Goal: Contribute content: Add original content to the website for others to see

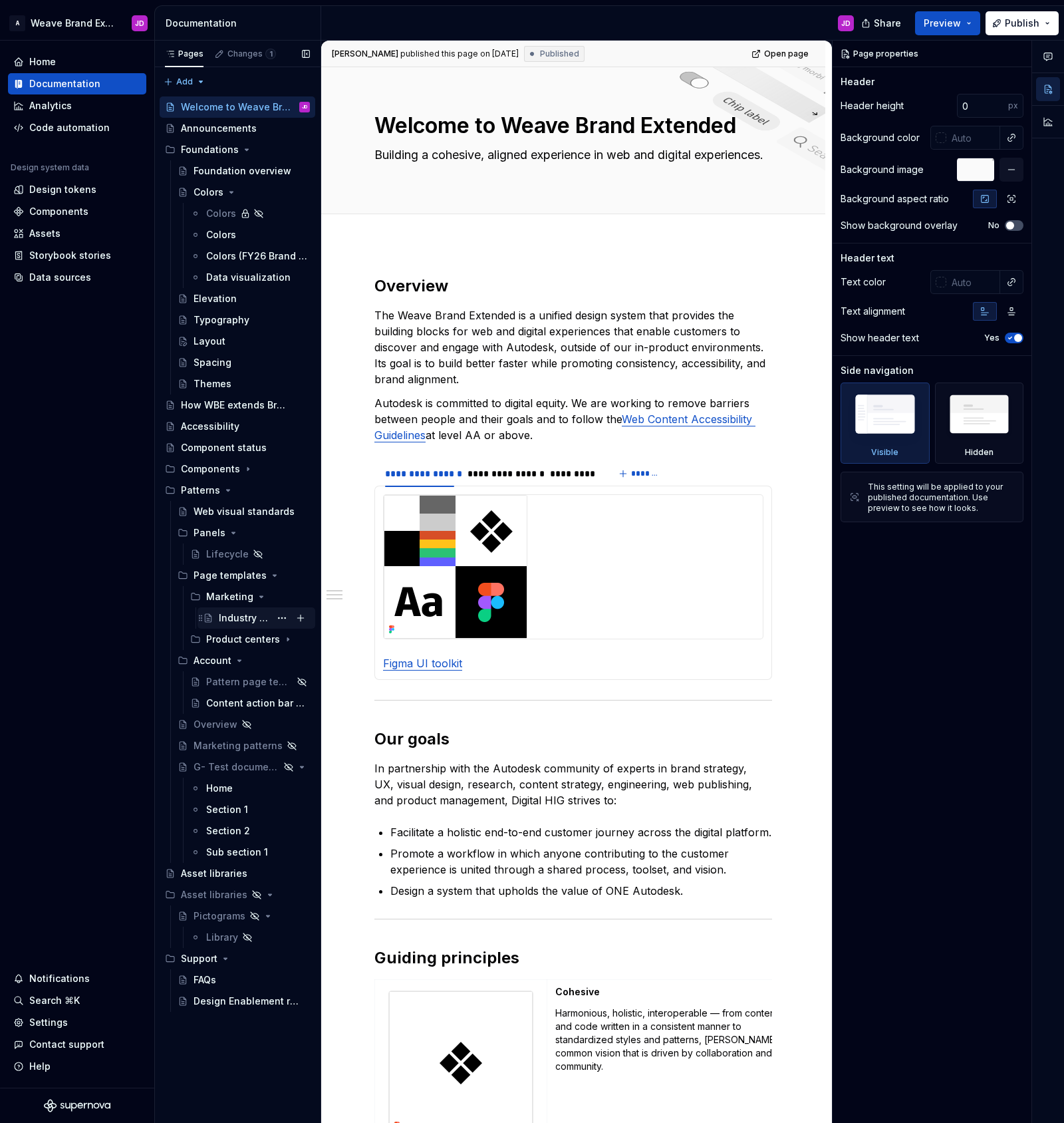
click at [240, 620] on div "Industry page" at bounding box center [245, 618] width 51 height 13
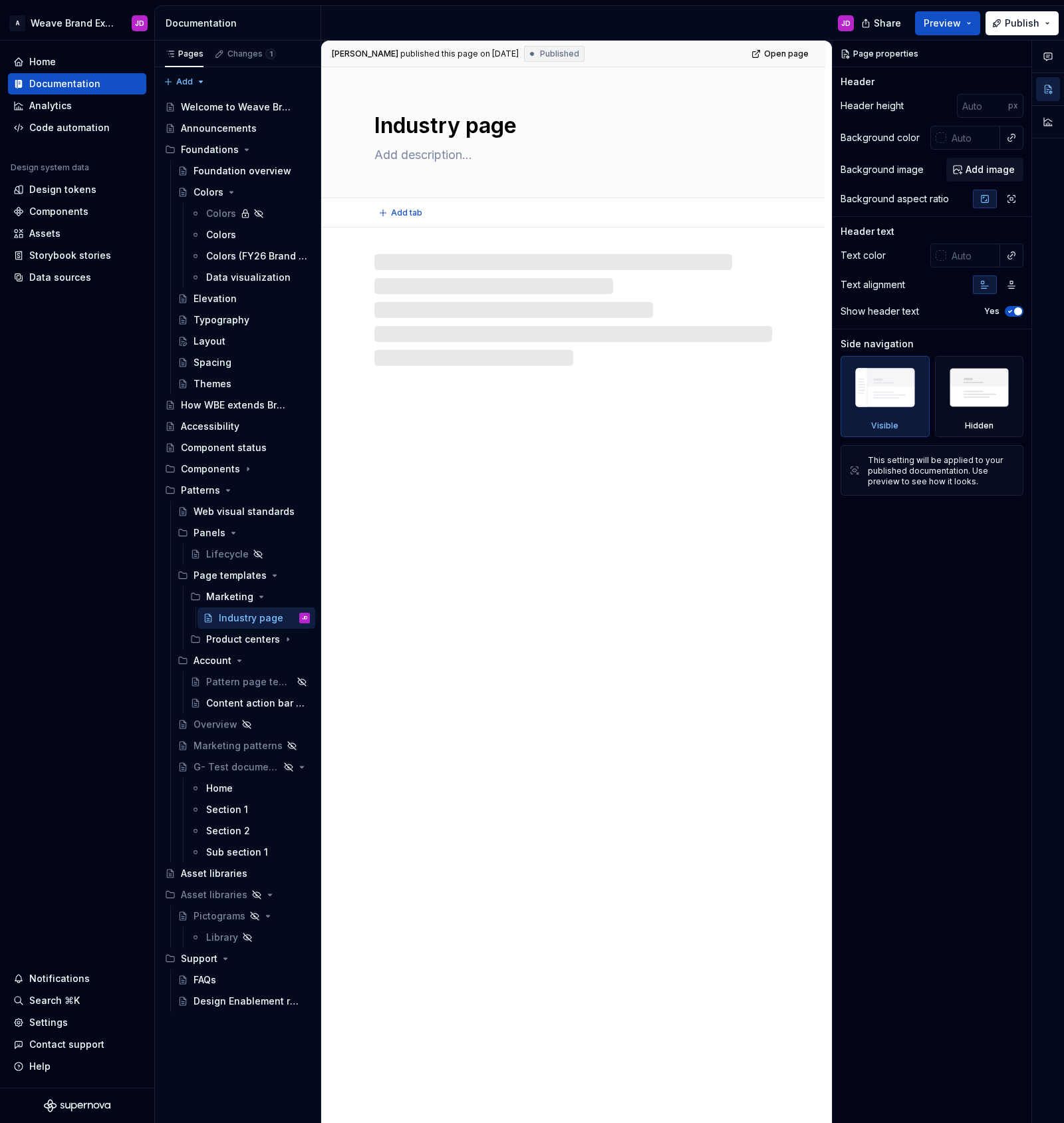
click at [511, 126] on textarea "Industry page" at bounding box center [570, 126] width 397 height 32
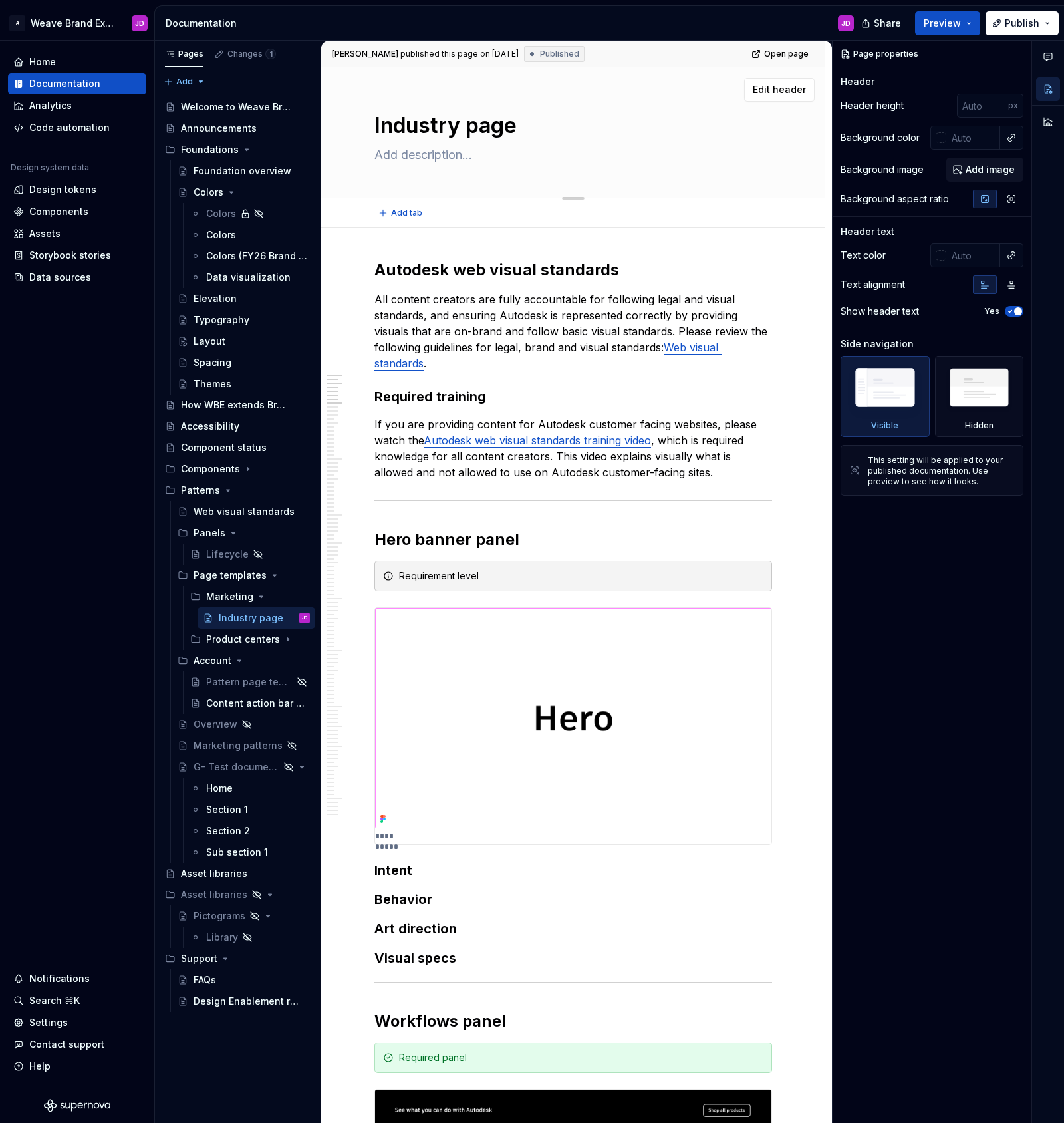
type textarea "*"
type textarea "Industry page"
type textarea "*"
type textarea "Industry page 9"
type textarea "*"
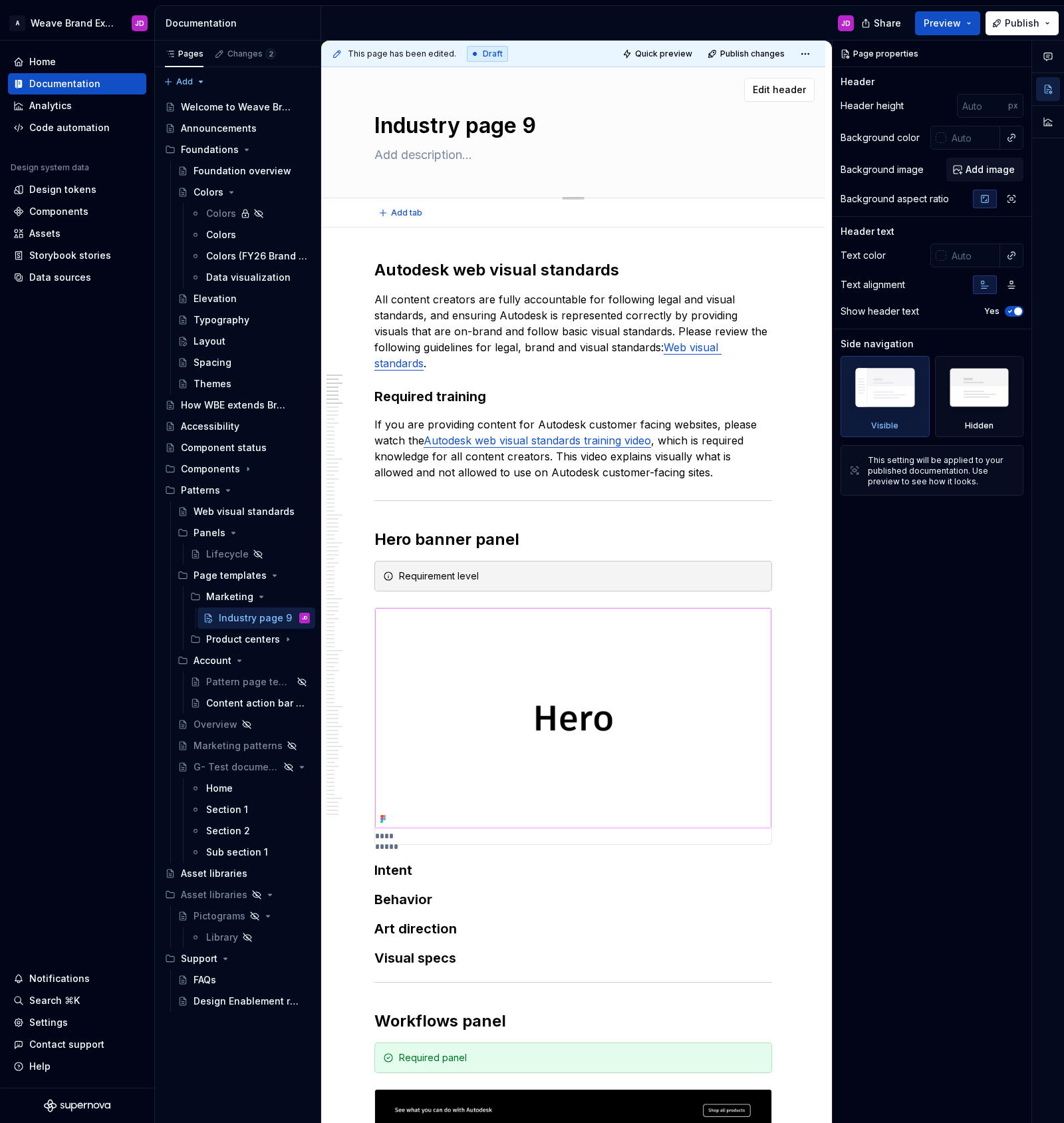
type textarea "Industry page"
type textarea "*"
type textarea "Industry page ("
type textarea "*"
type textarea "Industry page (D"
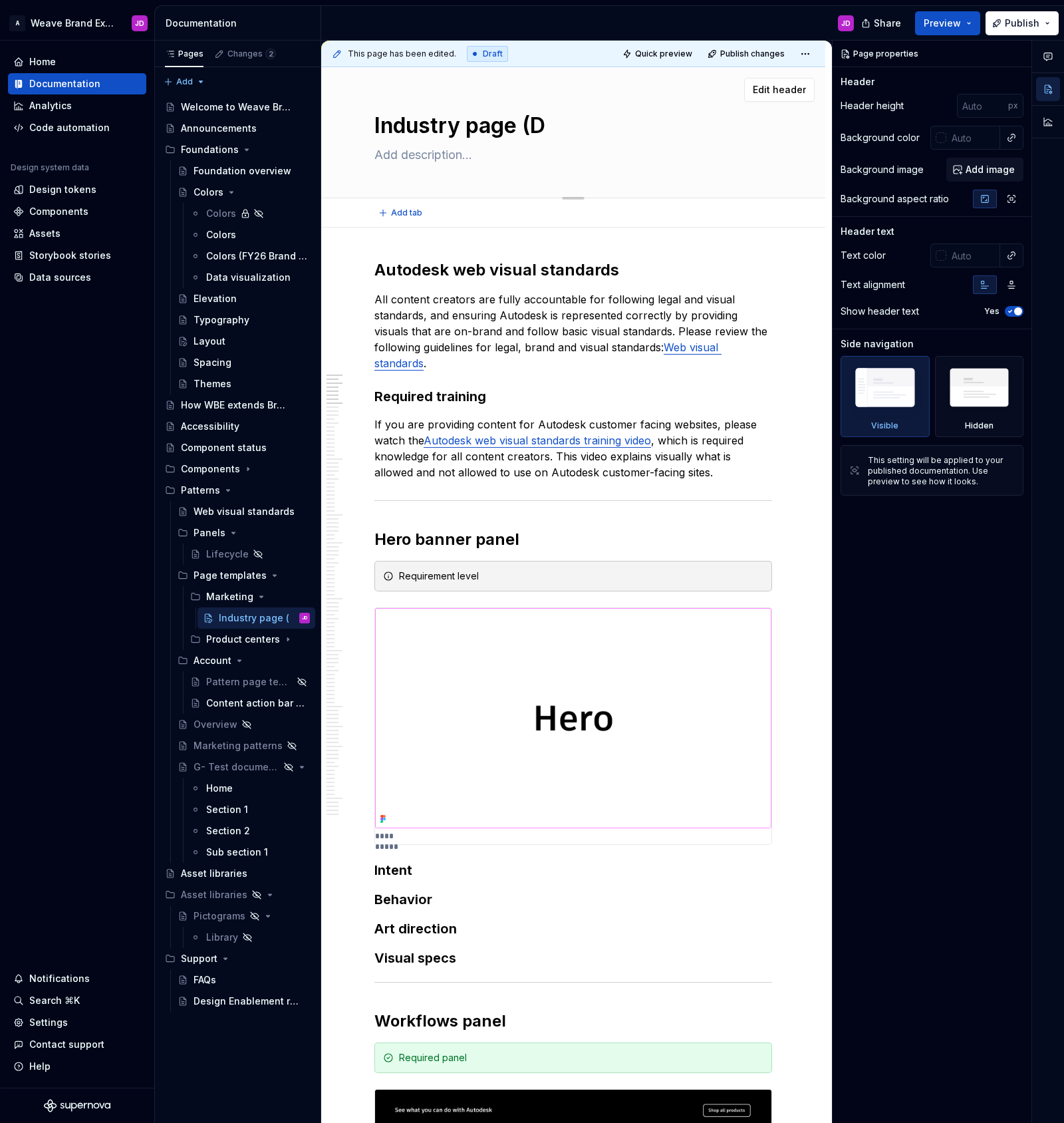
type textarea "*"
type textarea "Industry page (Dr"
type textarea "*"
type textarea "Industry page (Dra"
type textarea "*"
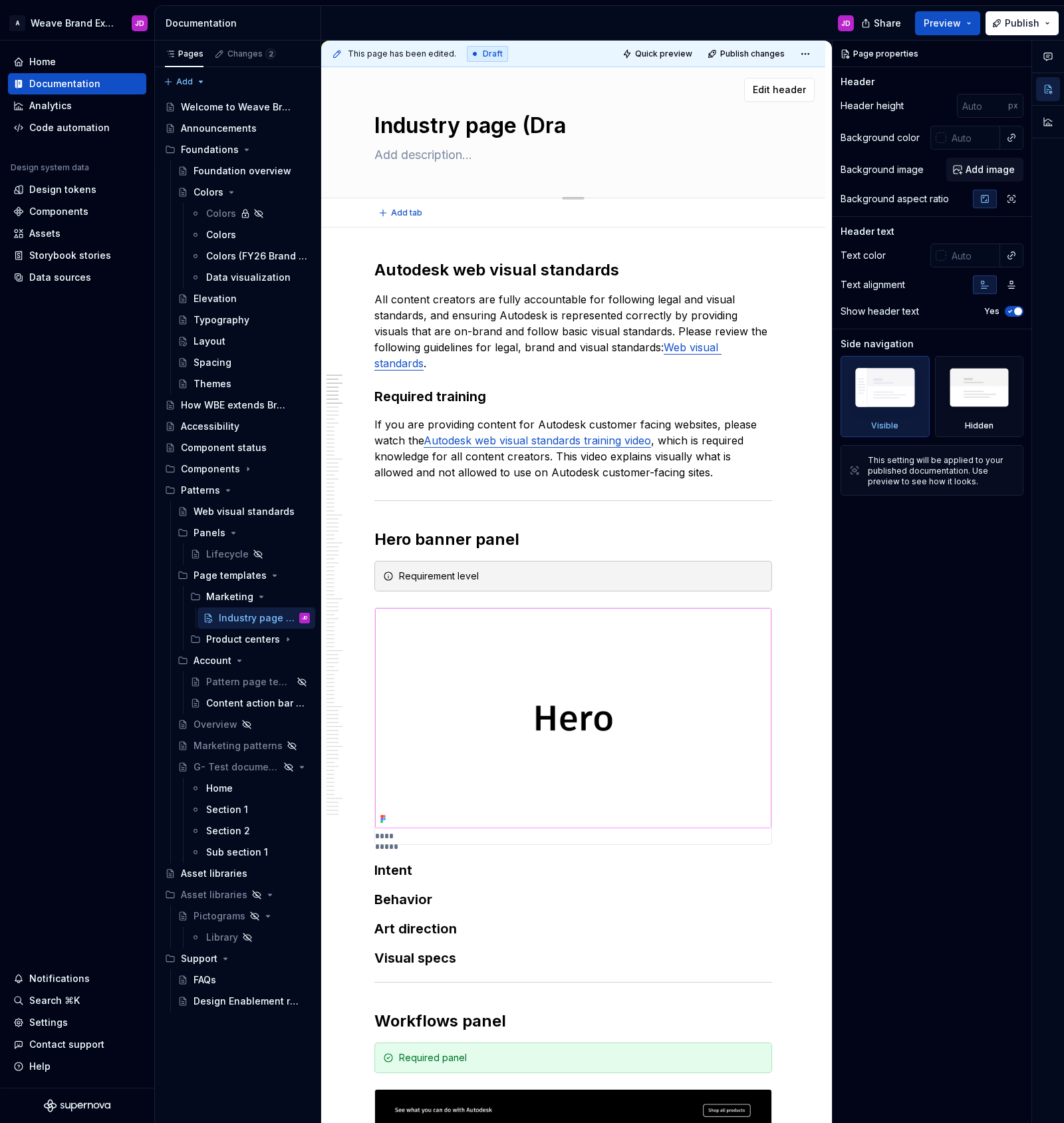
type textarea "Industry page (Draf"
type textarea "*"
type textarea "Industry page (Draft"
type textarea "*"
type textarea "Industry page (Draf"
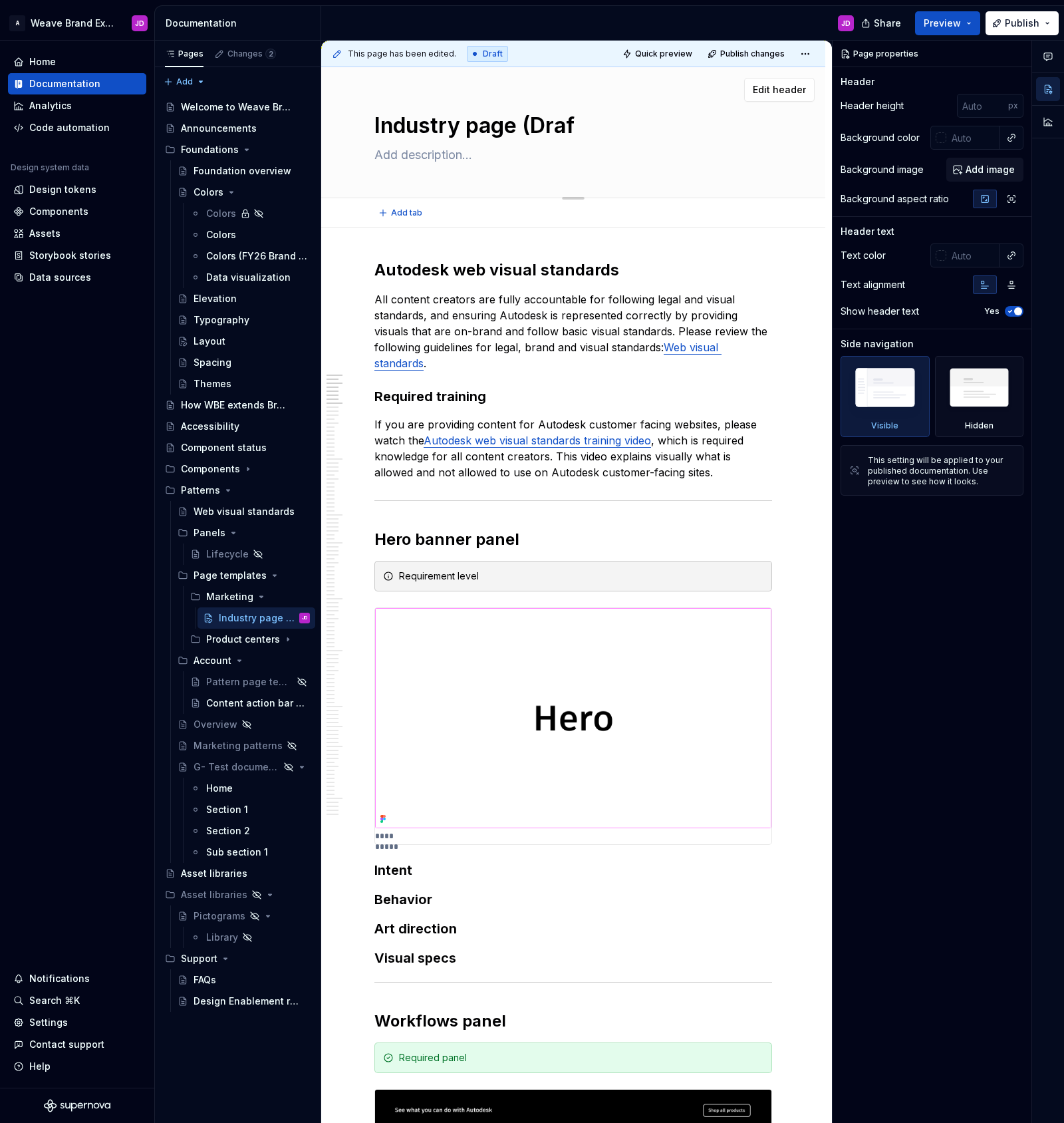
type textarea "*"
type textarea "Industry page (Dra"
type textarea "*"
type textarea "Industry page (Dr"
type textarea "*"
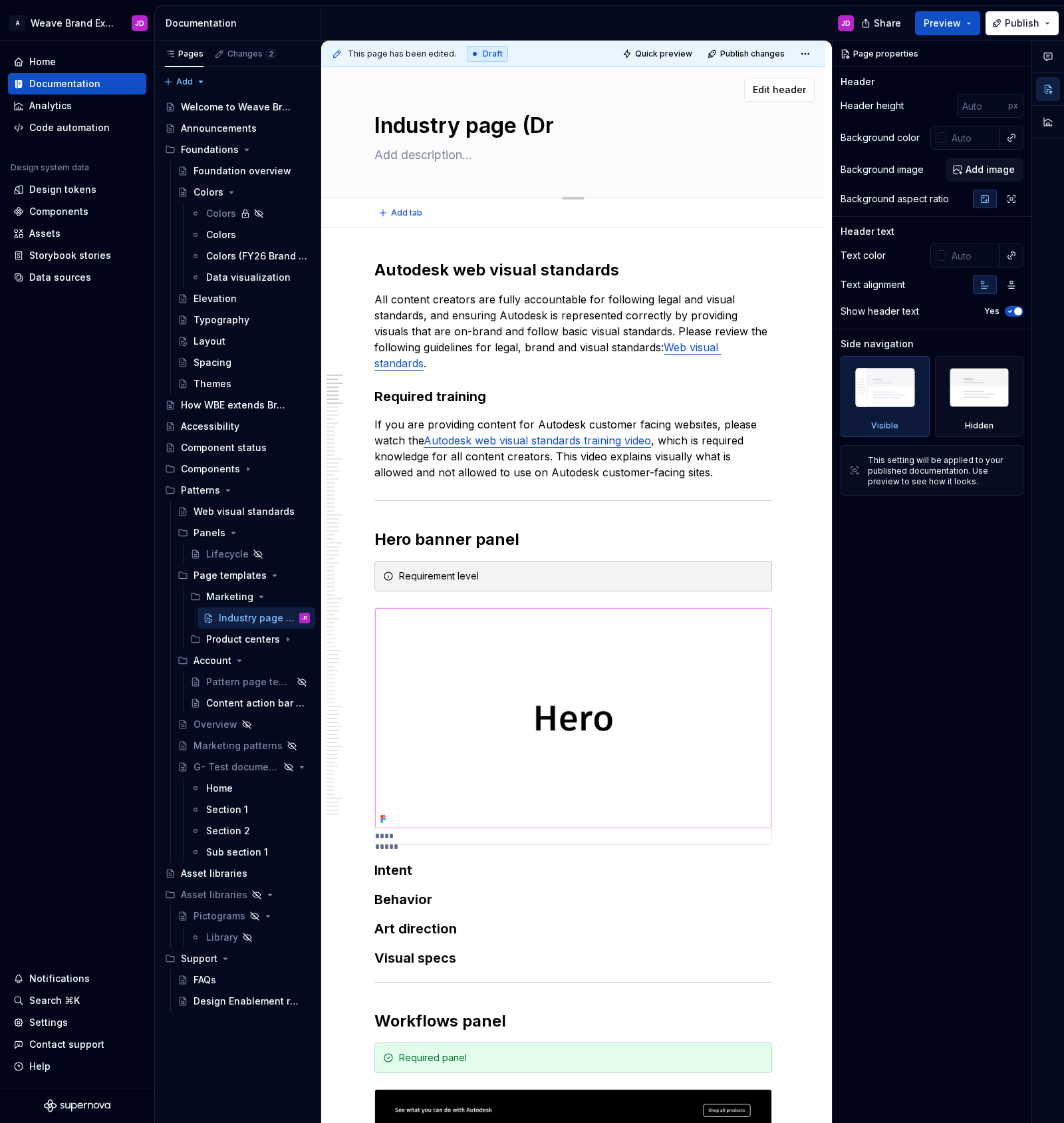
type textarea "Industry page (D"
type textarea "*"
type textarea "Industry page ("
type textarea "*"
type textarea "Industry page (d"
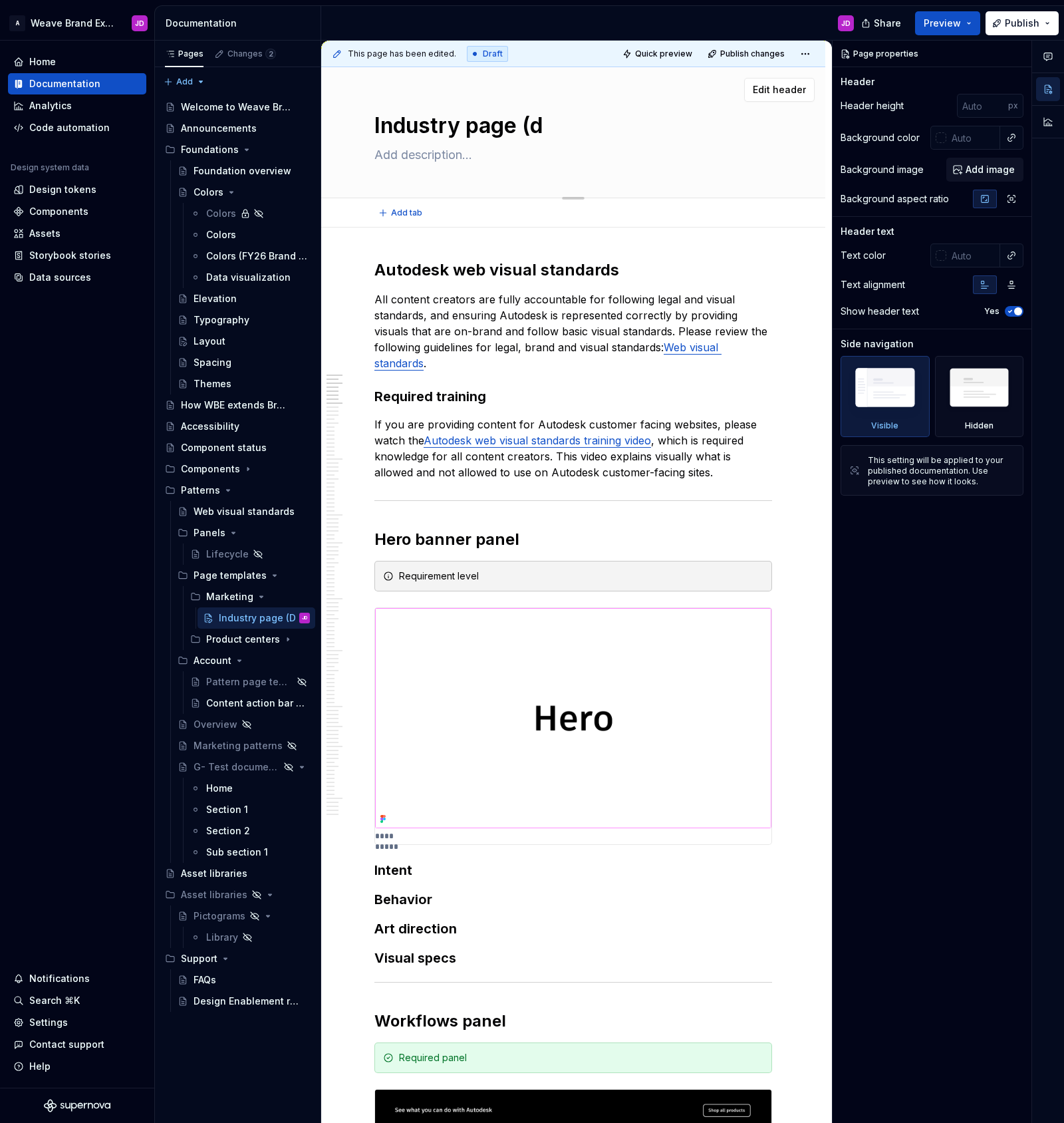
type textarea "*"
type textarea "Industry page (dra"
type textarea "*"
type textarea "Industry page (draf"
type textarea "*"
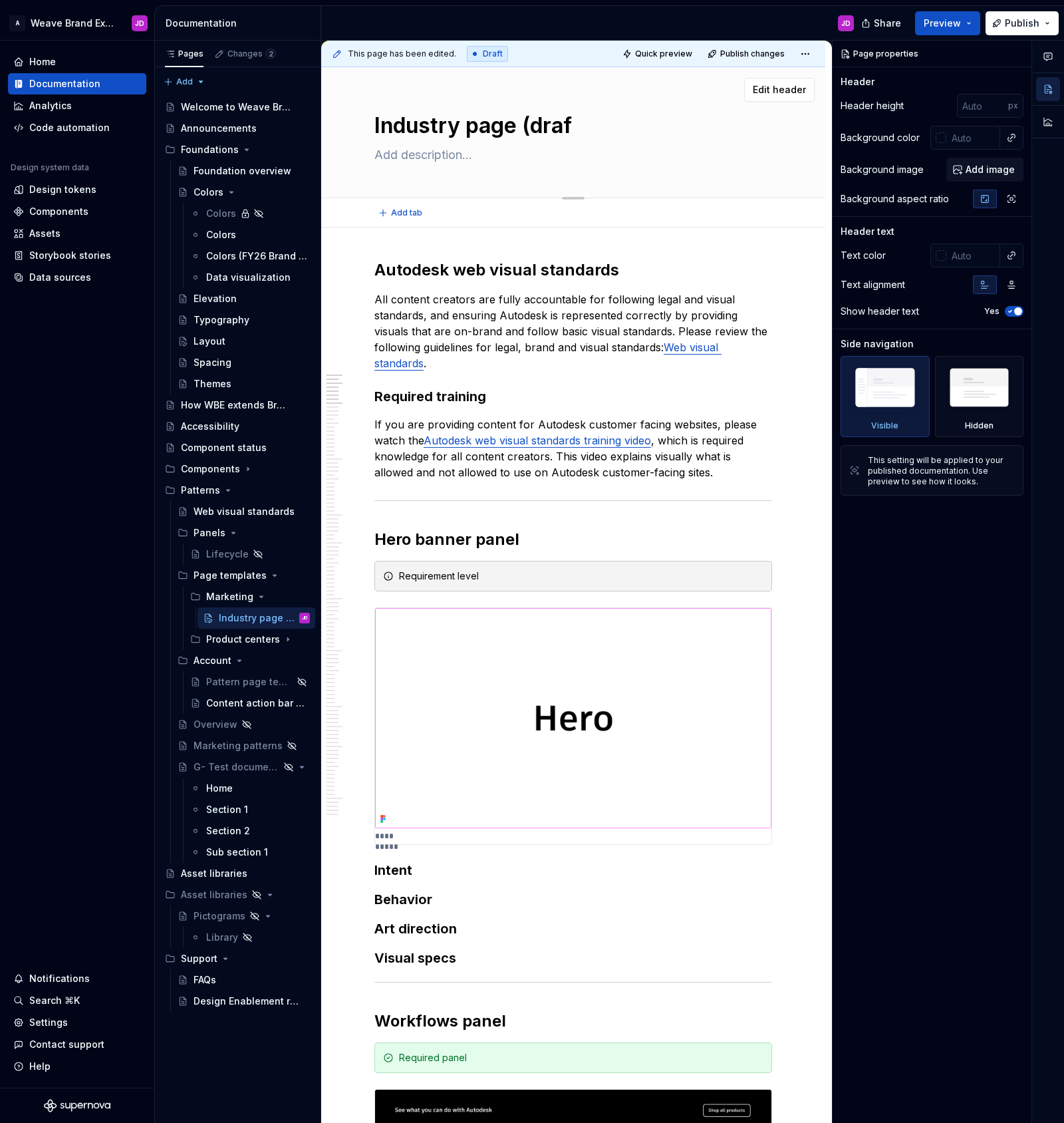
type textarea "Industry page (draft"
type textarea "*"
type textarea "Industry page (draft)"
type textarea "*"
type textarea "Industry page (draft)"
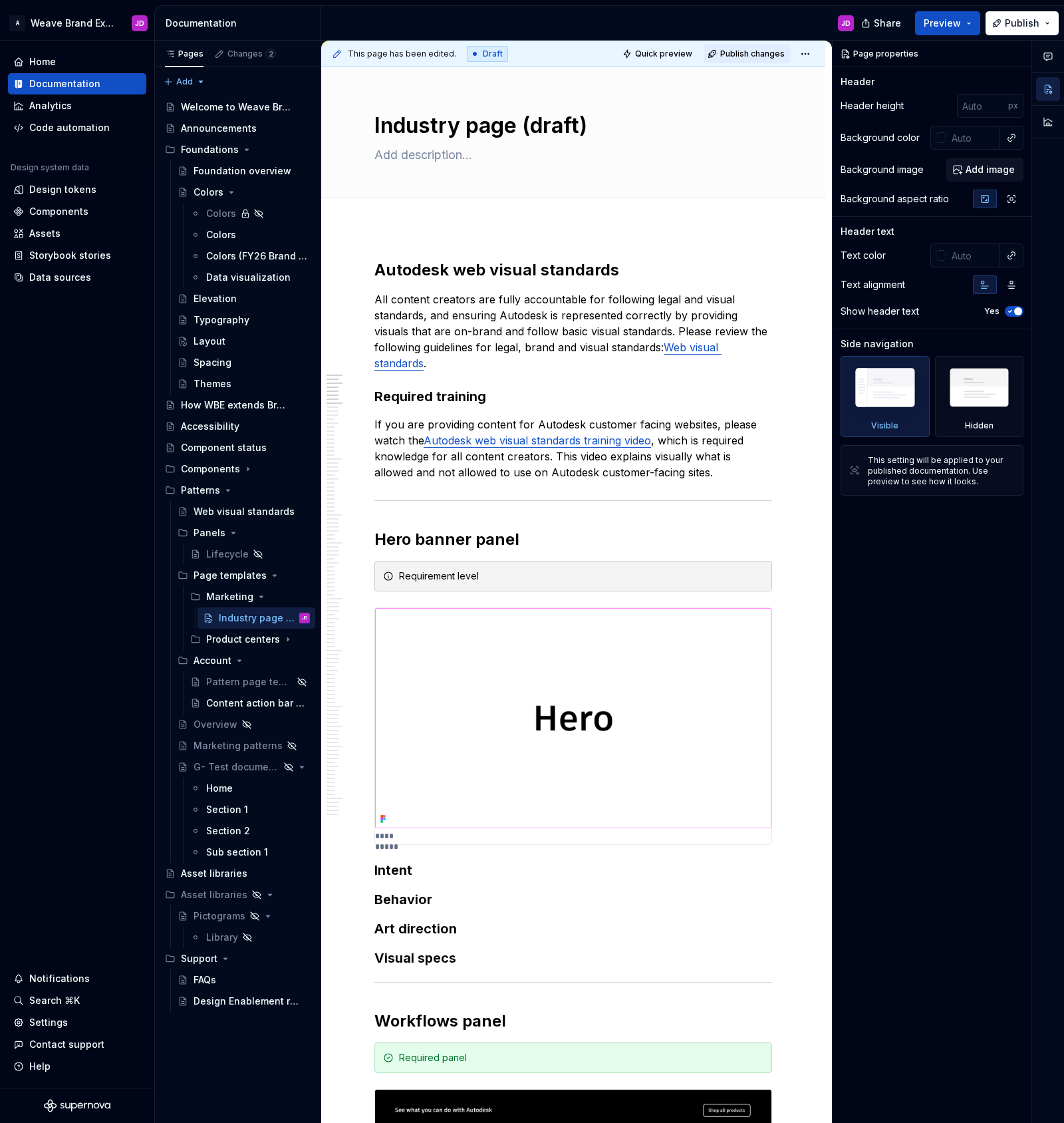
click at [753, 50] on span "Publish changes" at bounding box center [753, 54] width 64 height 11
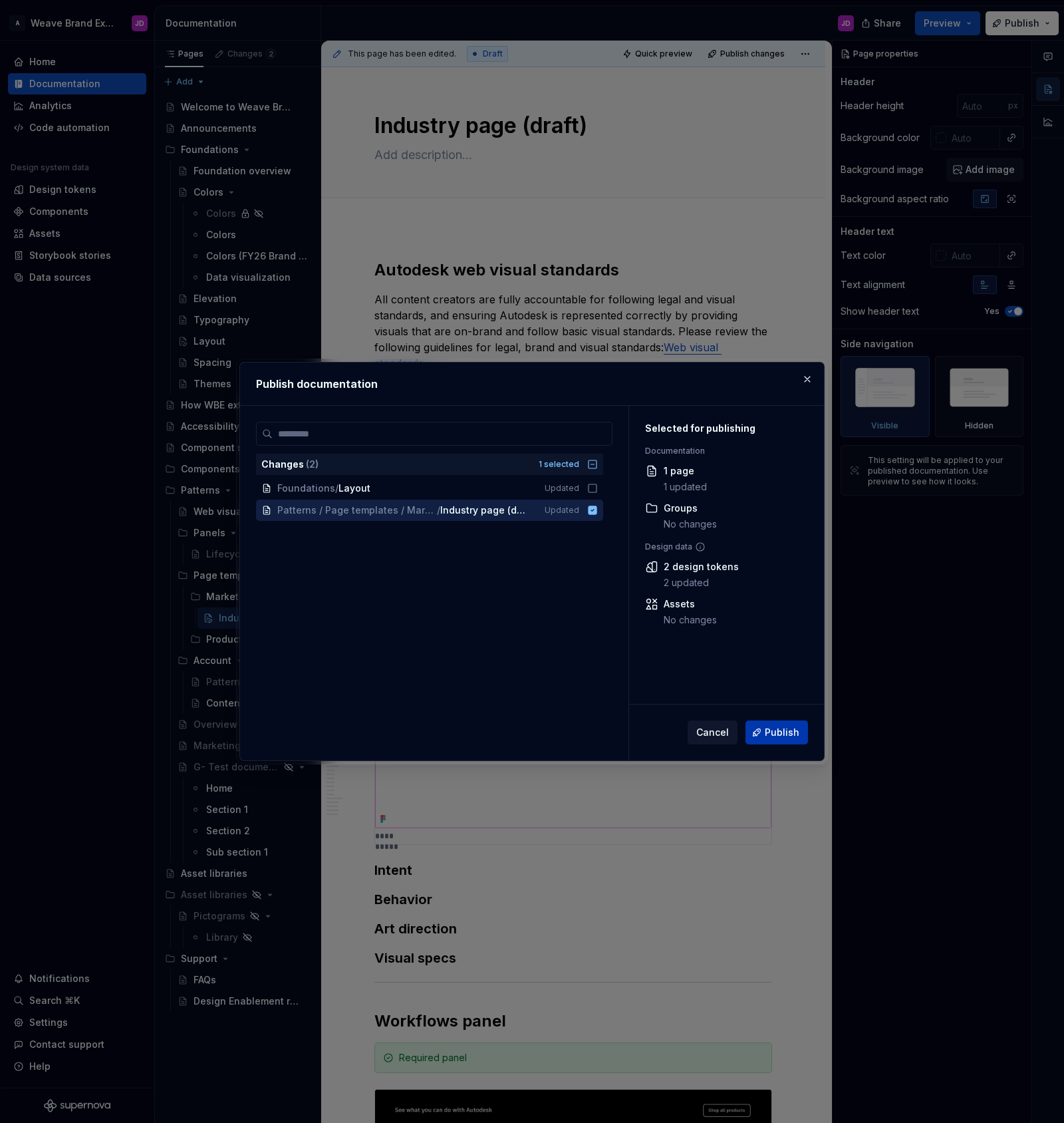
click at [779, 730] on span "Publish" at bounding box center [782, 732] width 35 height 13
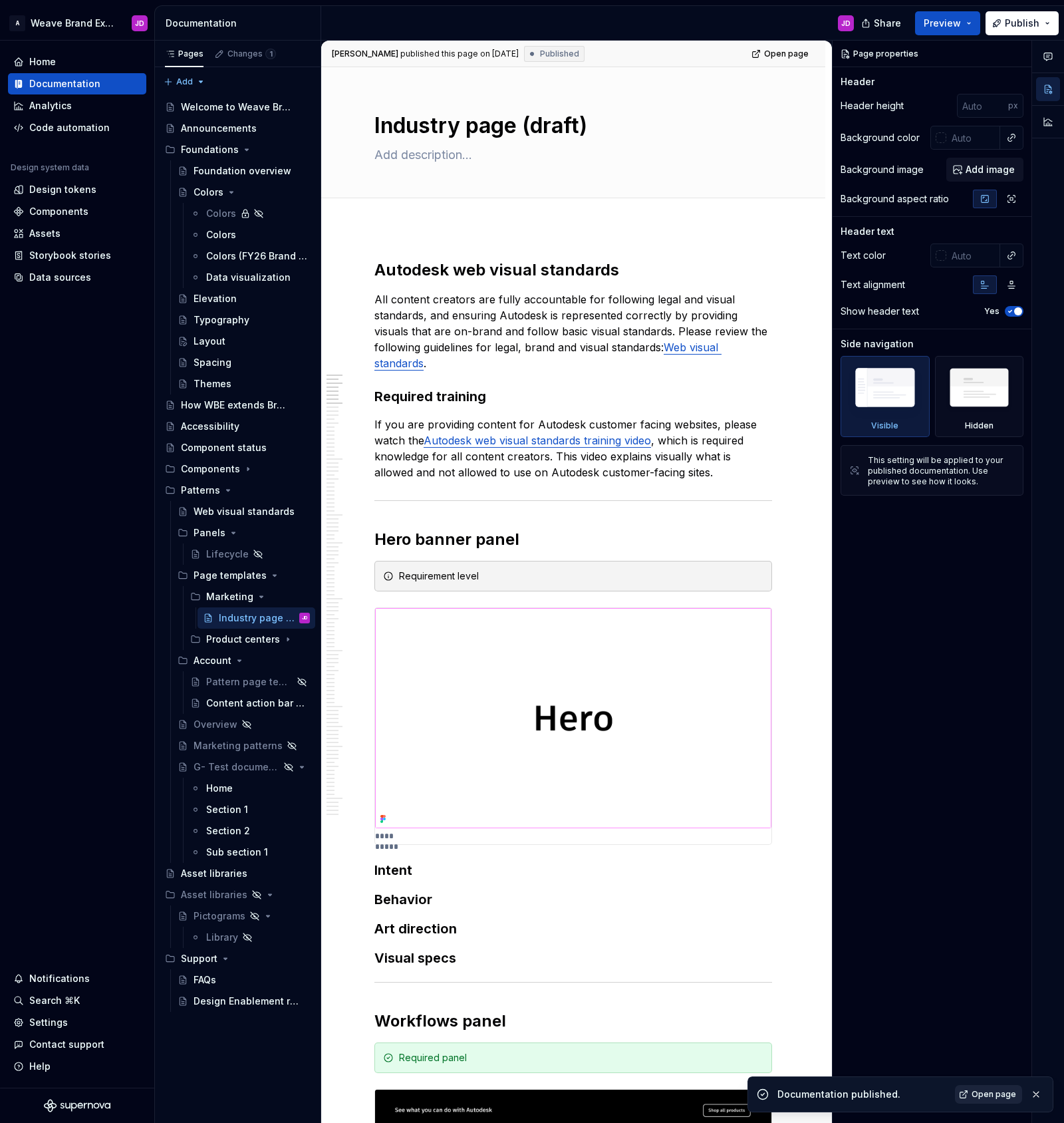
click at [974, 1095] on span "Open page" at bounding box center [994, 1094] width 45 height 11
click at [600, 131] on textarea "Industry page (draft)" at bounding box center [570, 126] width 397 height 32
type textarea "*"
type textarea "Industry page (draft"
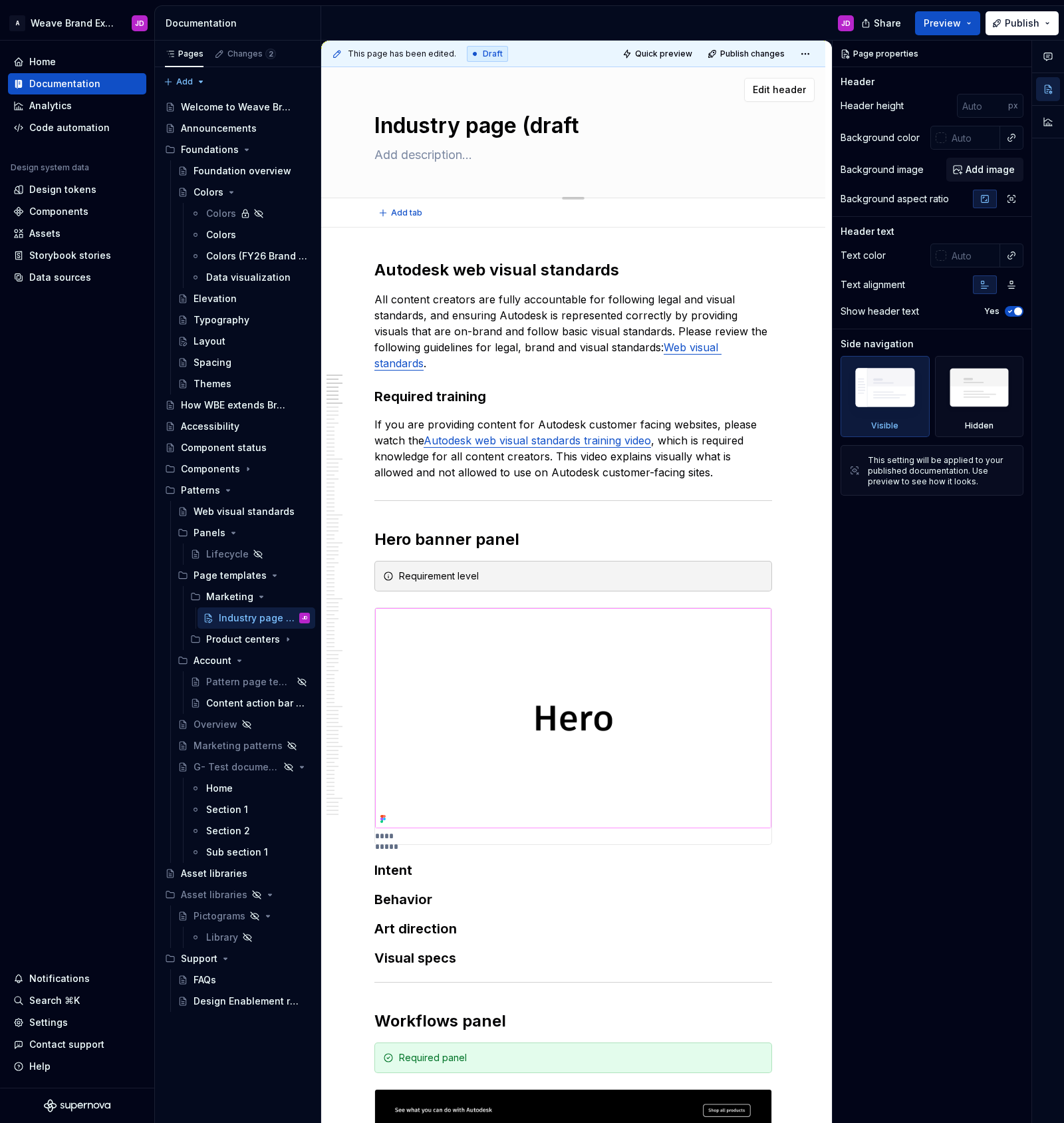
type textarea "*"
type textarea "Industry page draft"
type textarea "*"
type textarea "Industry pagedraft"
type textarea "*"
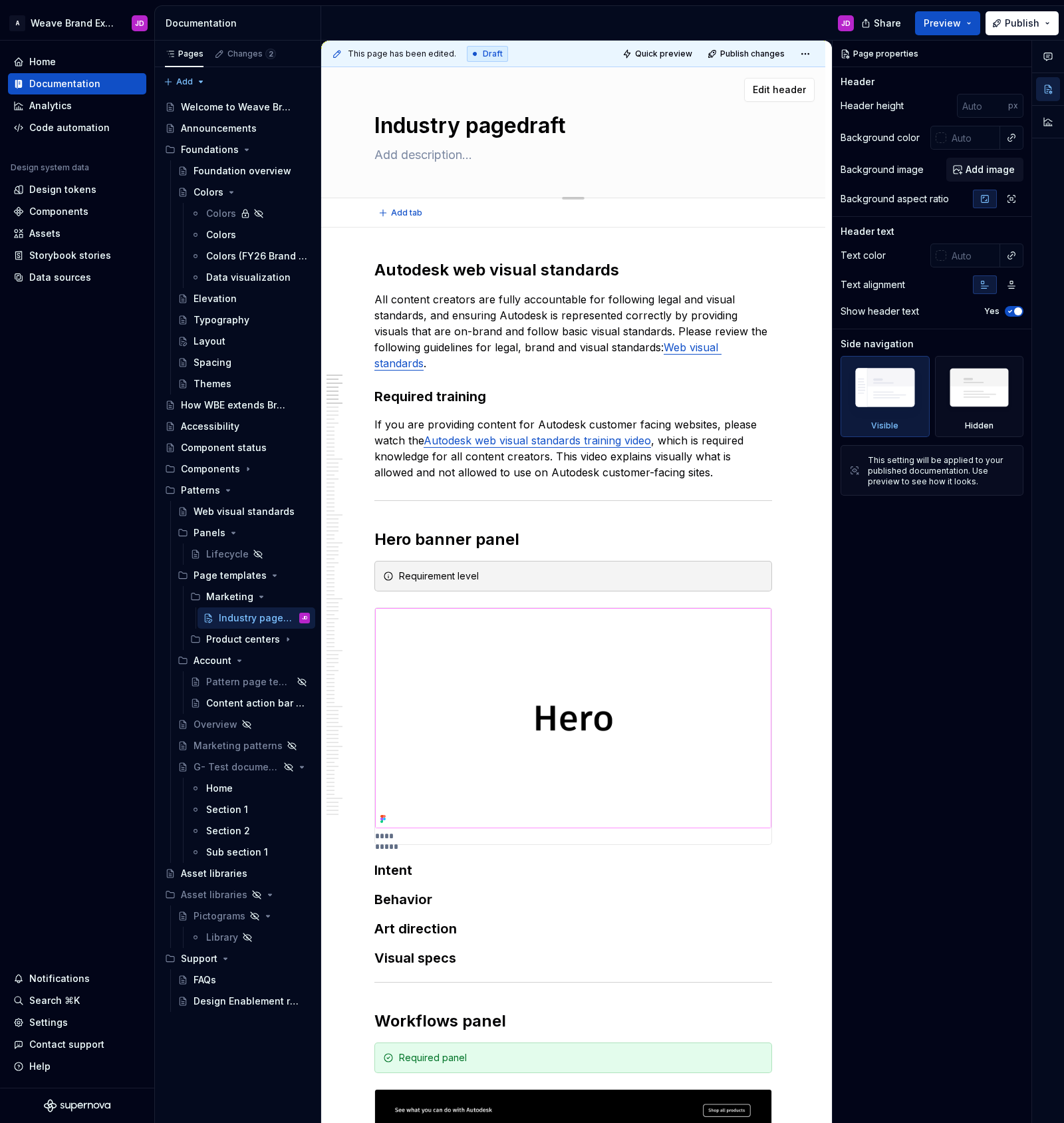
type textarea "Industry page-draft"
type textarea "*"
type textarea "Industry page-draft"
click at [756, 50] on span "Publish changes" at bounding box center [753, 54] width 64 height 11
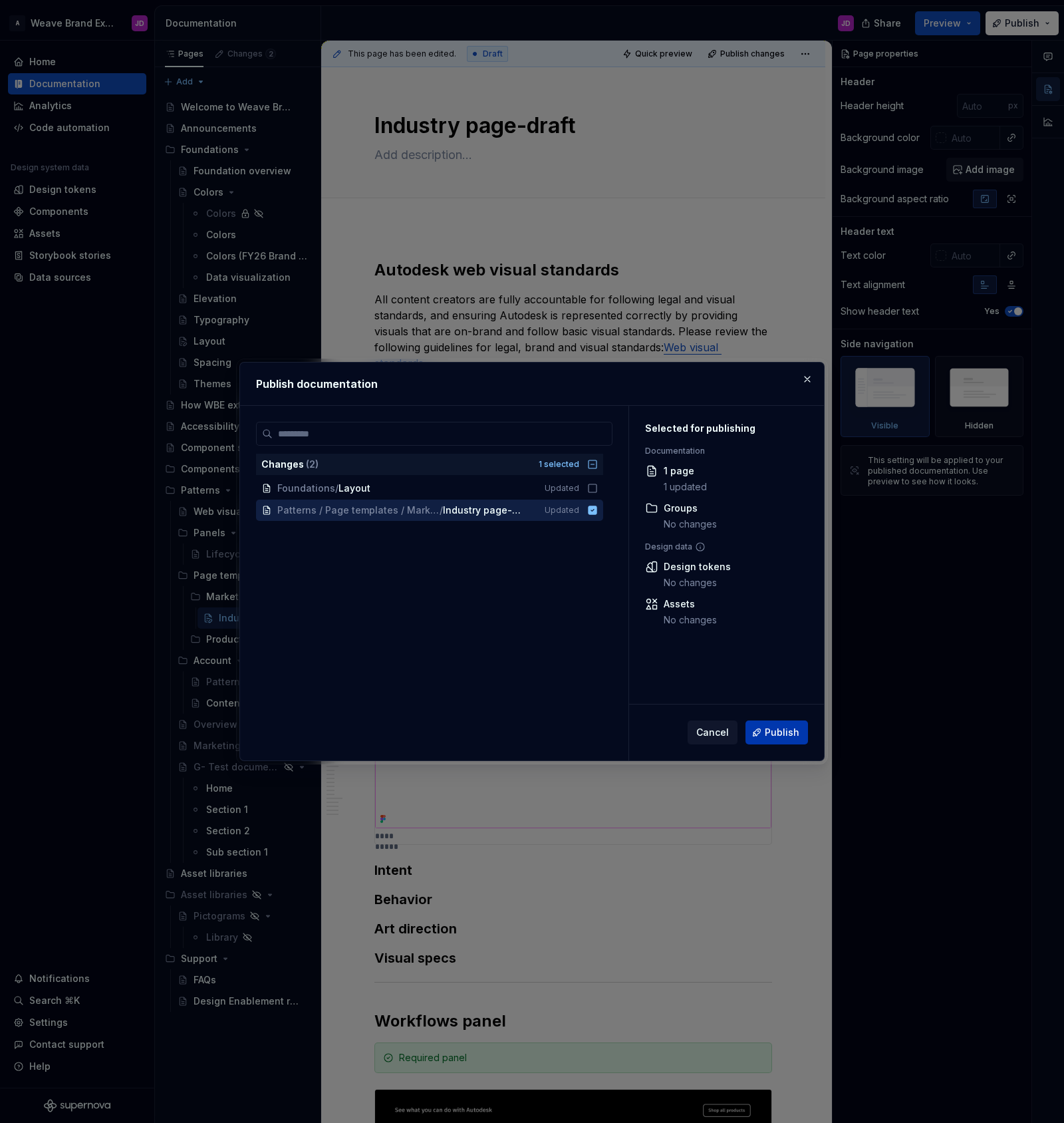
click at [778, 732] on span "Publish" at bounding box center [782, 732] width 35 height 13
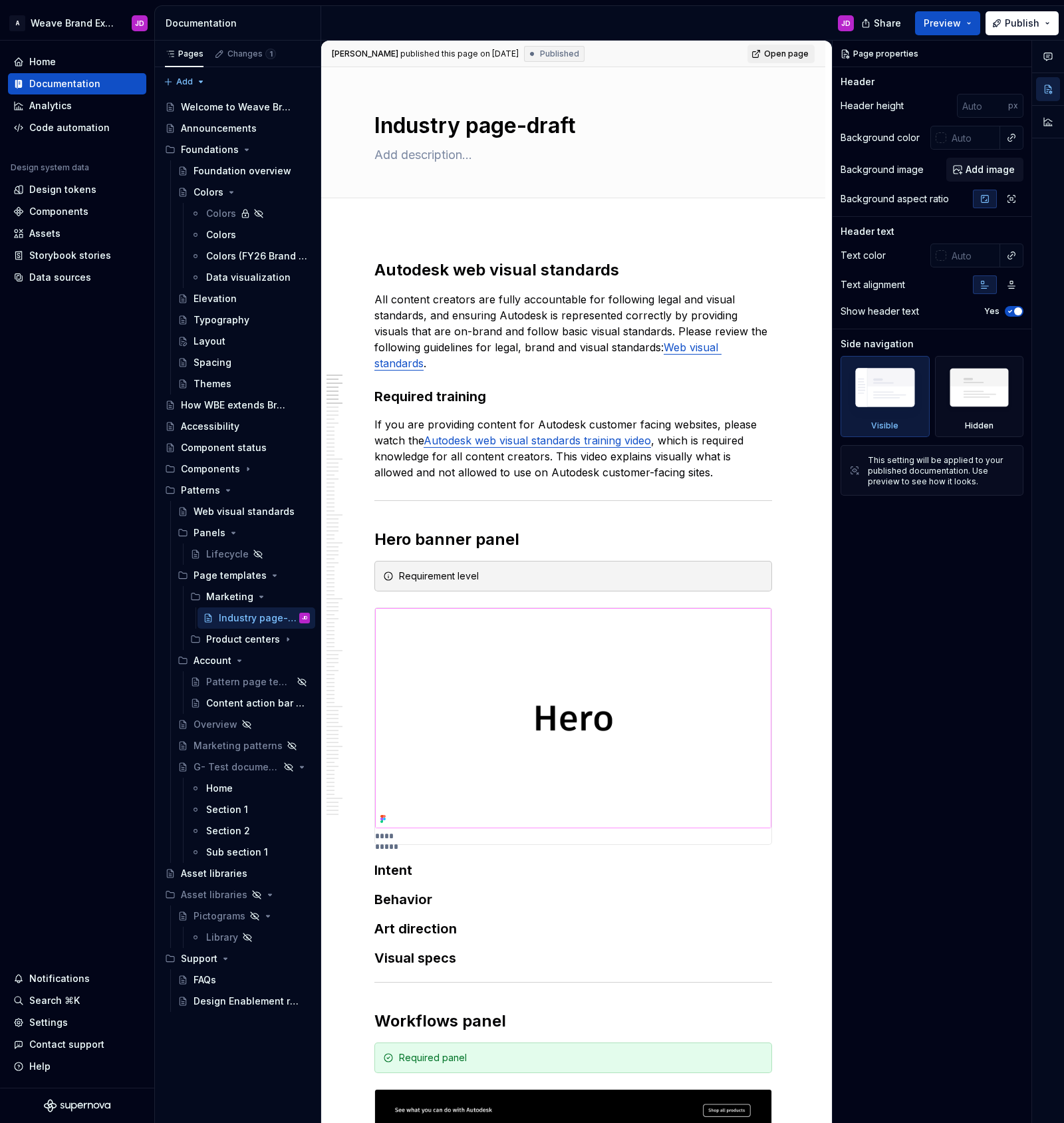
click at [800, 50] on span "Open page" at bounding box center [786, 54] width 45 height 11
type textarea "*"
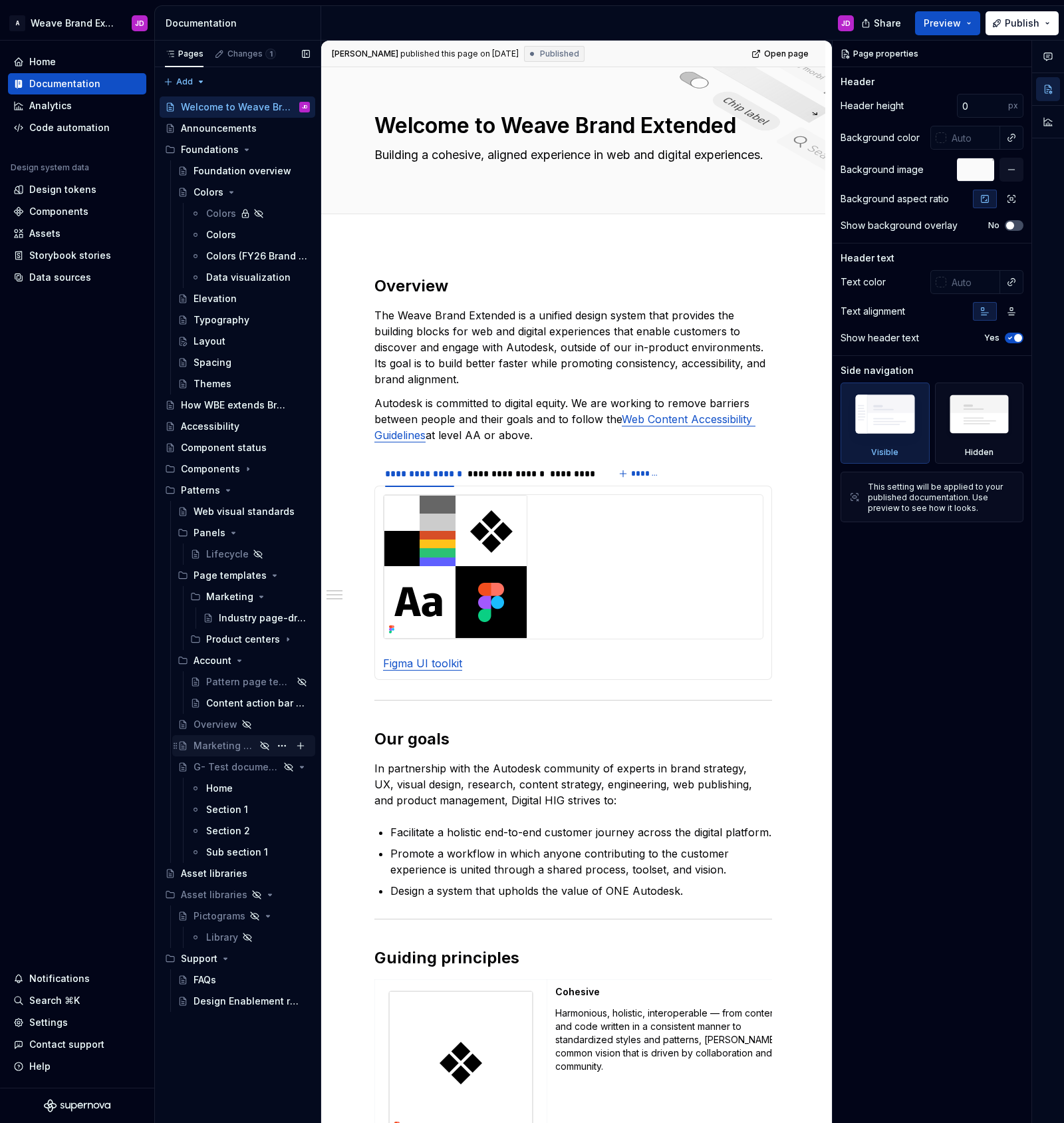
click at [207, 746] on div "Marketing patterns" at bounding box center [224, 745] width 62 height 13
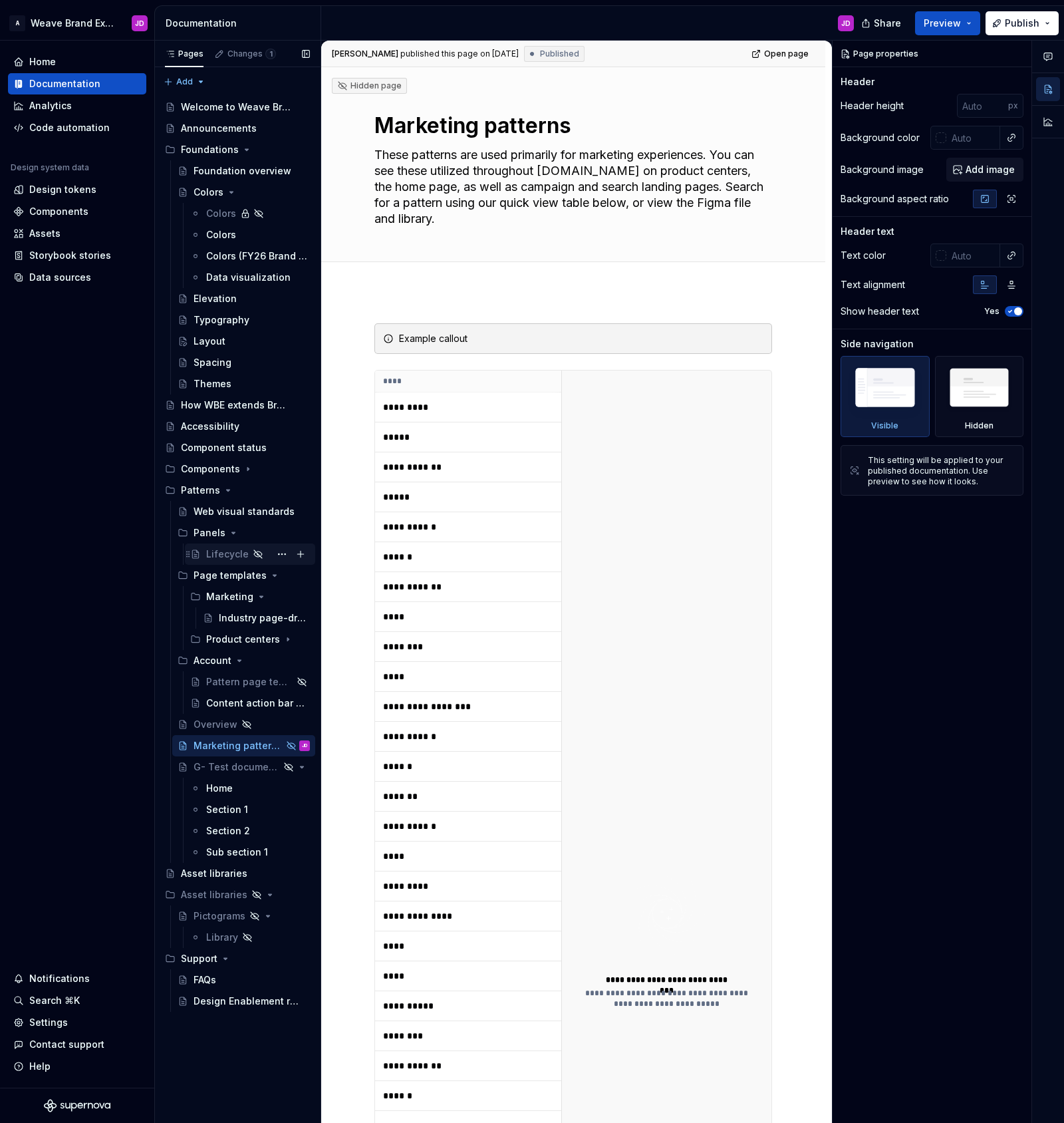
click at [226, 554] on div "Lifecycle" at bounding box center [228, 554] width 43 height 13
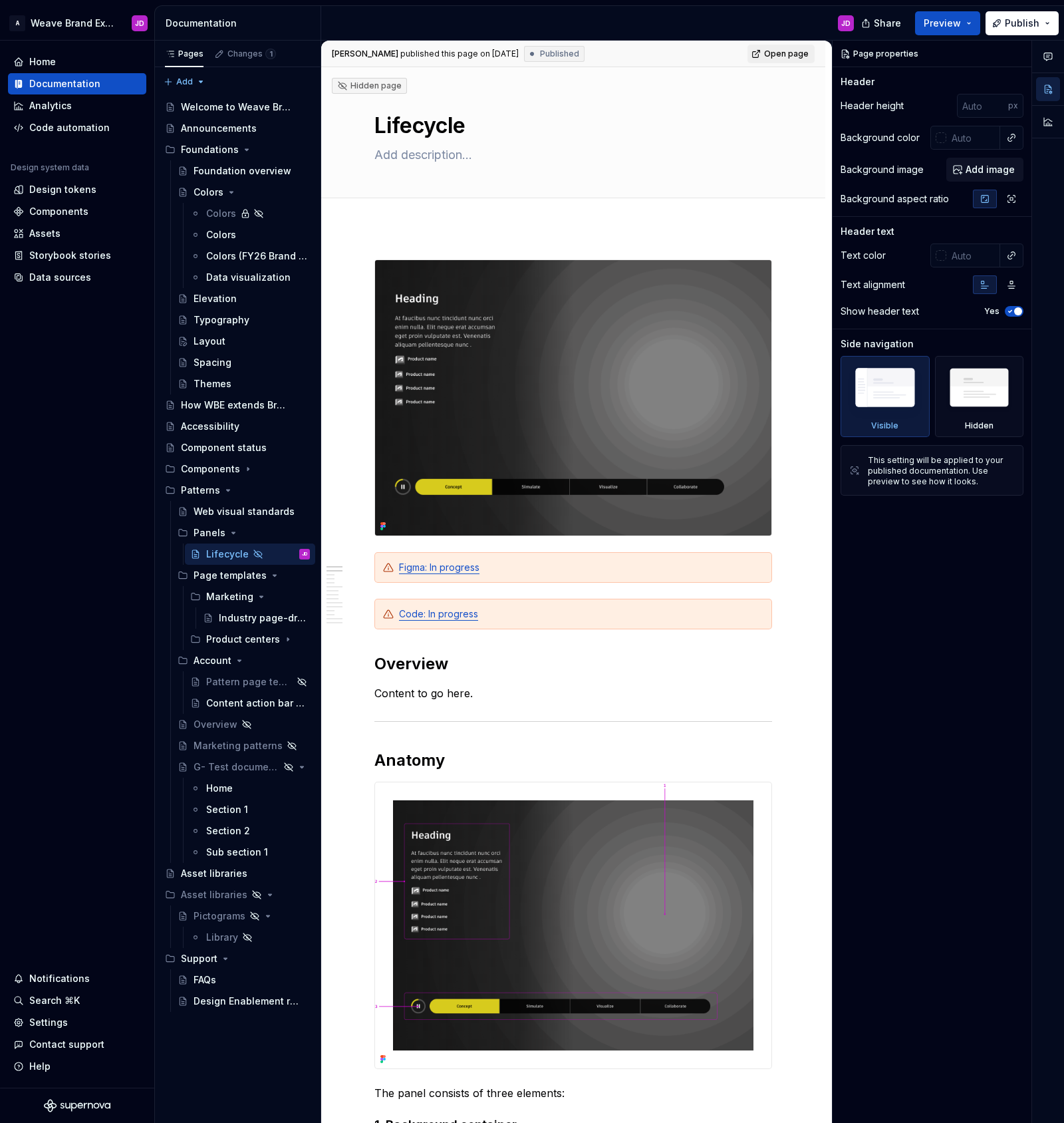
click at [783, 54] on span "Open page" at bounding box center [786, 54] width 45 height 11
click at [781, 53] on span "Open page" at bounding box center [786, 54] width 45 height 11
click at [560, 55] on span "Published" at bounding box center [559, 54] width 39 height 11
click at [1014, 54] on button "button" at bounding box center [1018, 54] width 19 height 19
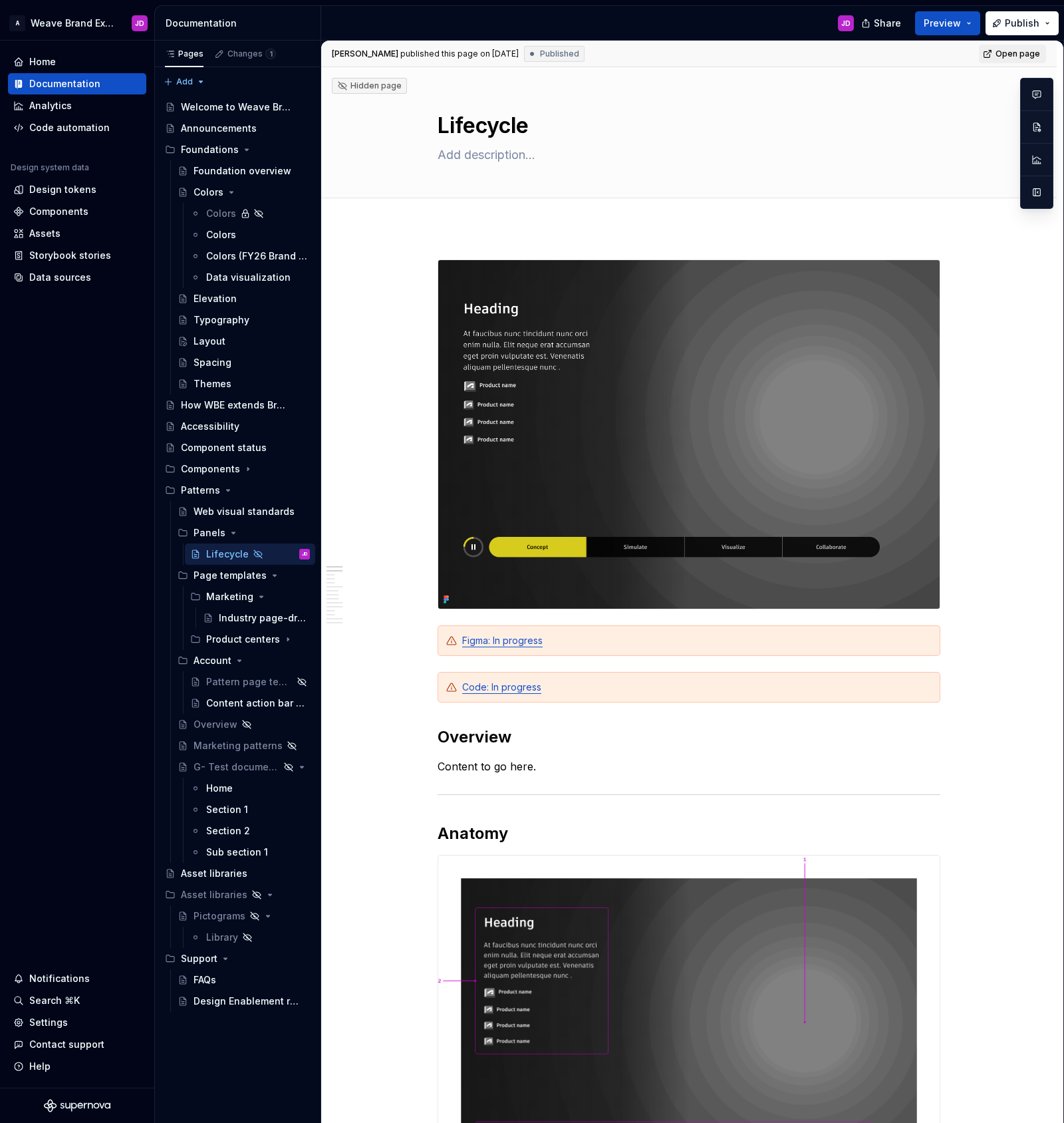
click at [1016, 54] on span "Open page" at bounding box center [1018, 54] width 45 height 11
click at [1048, 21] on button "Publish" at bounding box center [1022, 23] width 74 height 24
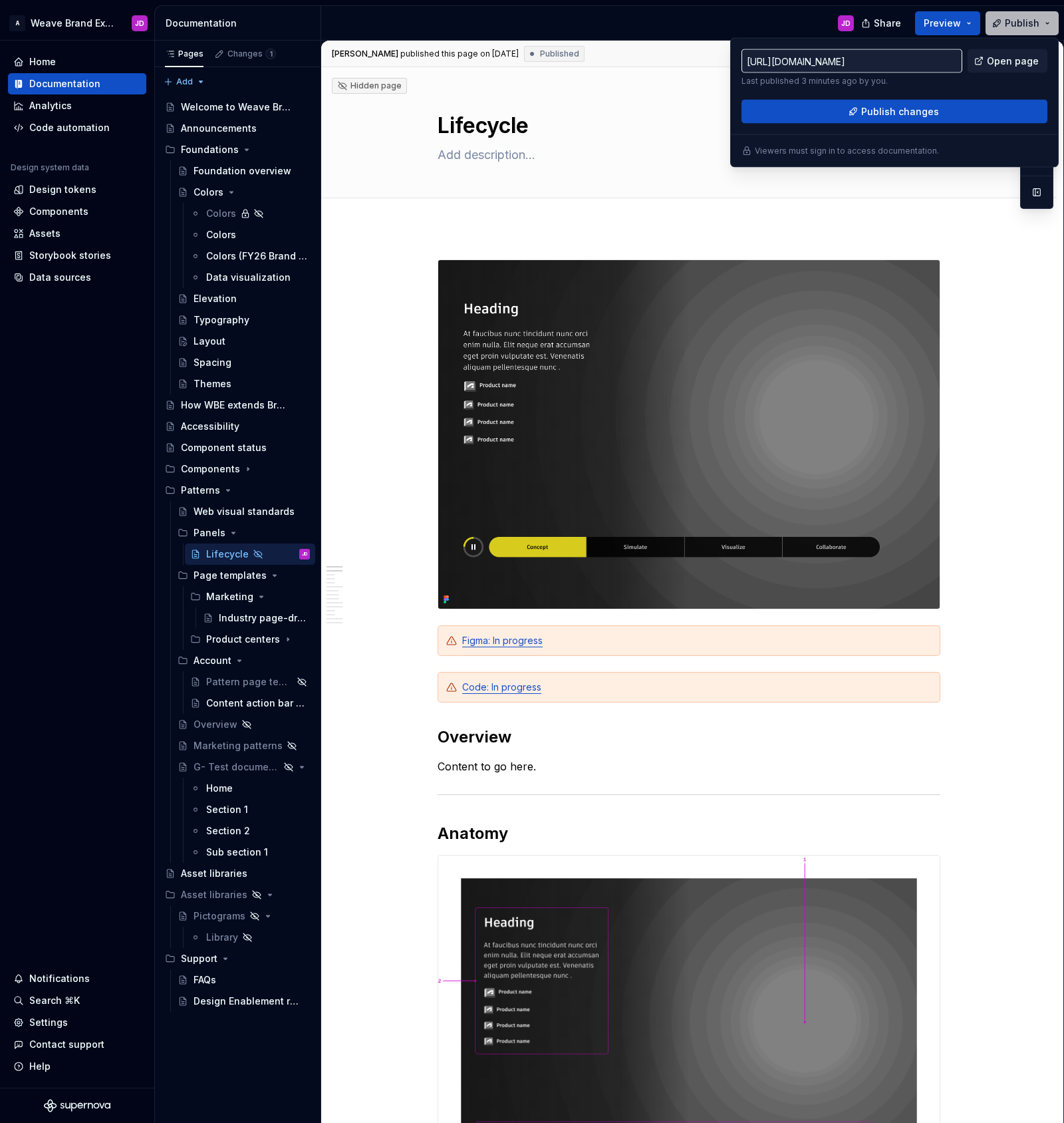
click at [1038, 25] on span "Publish" at bounding box center [1022, 23] width 35 height 13
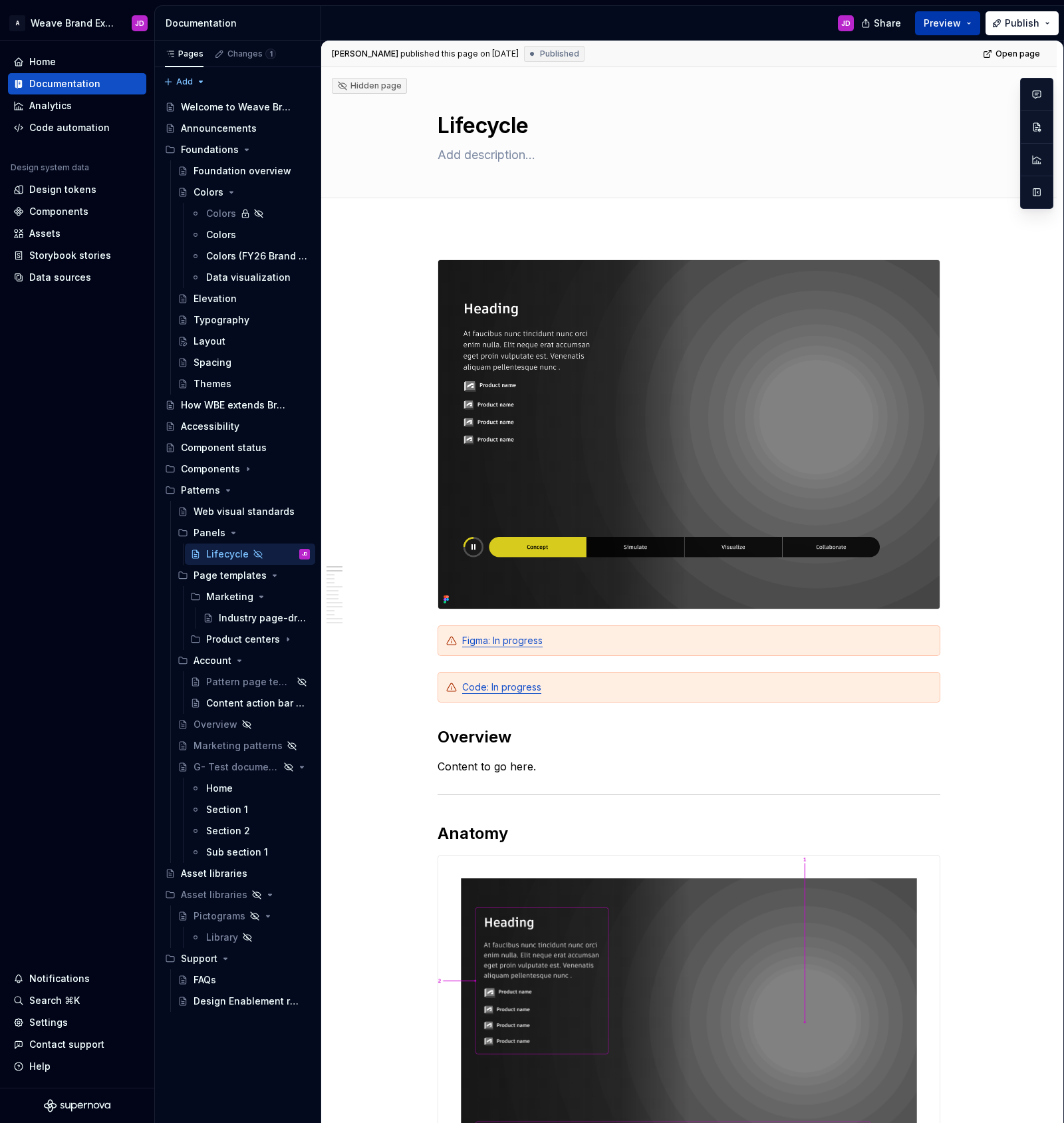
click at [974, 20] on button "Preview" at bounding box center [948, 23] width 65 height 24
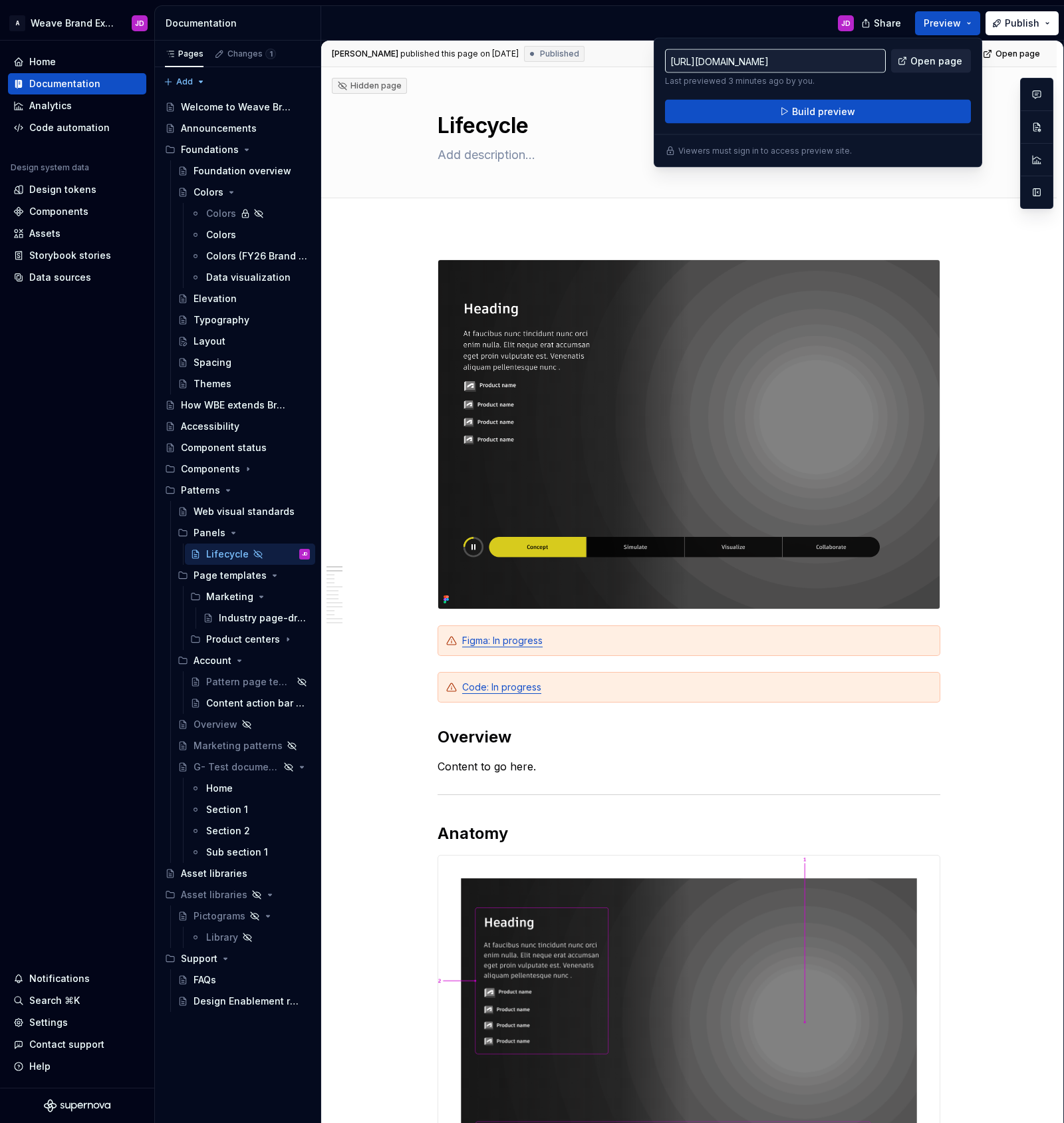
click at [941, 57] on span "Open page" at bounding box center [936, 61] width 52 height 13
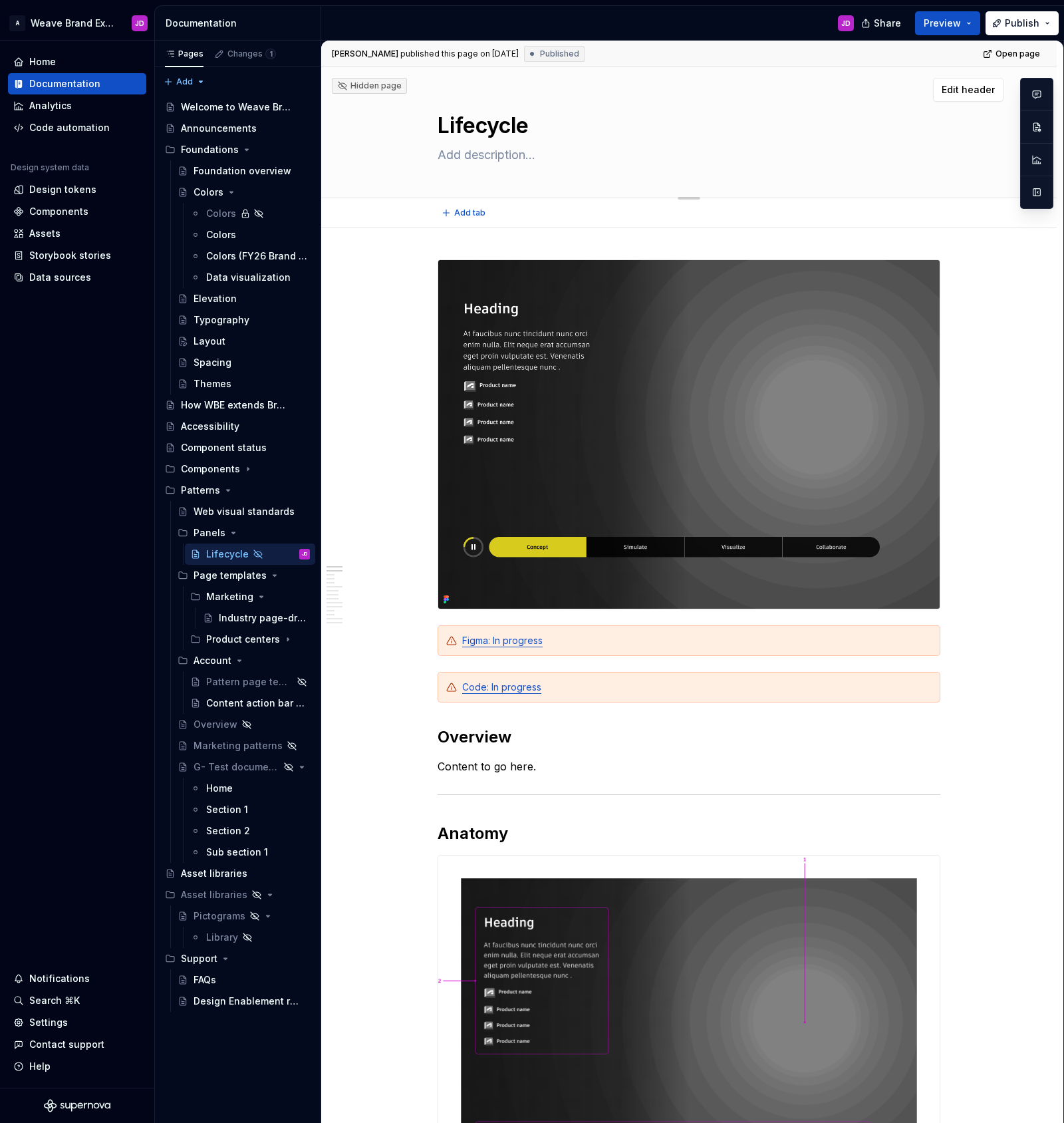
drag, startPoint x: 524, startPoint y: 82, endPoint x: 421, endPoint y: 83, distance: 103.0
click at [520, 83] on div "Edit header" at bounding box center [663, 89] width 682 height 24
click at [366, 83] on div "Hidden page" at bounding box center [369, 85] width 64 height 11
click at [551, 53] on span "Published" at bounding box center [559, 54] width 39 height 11
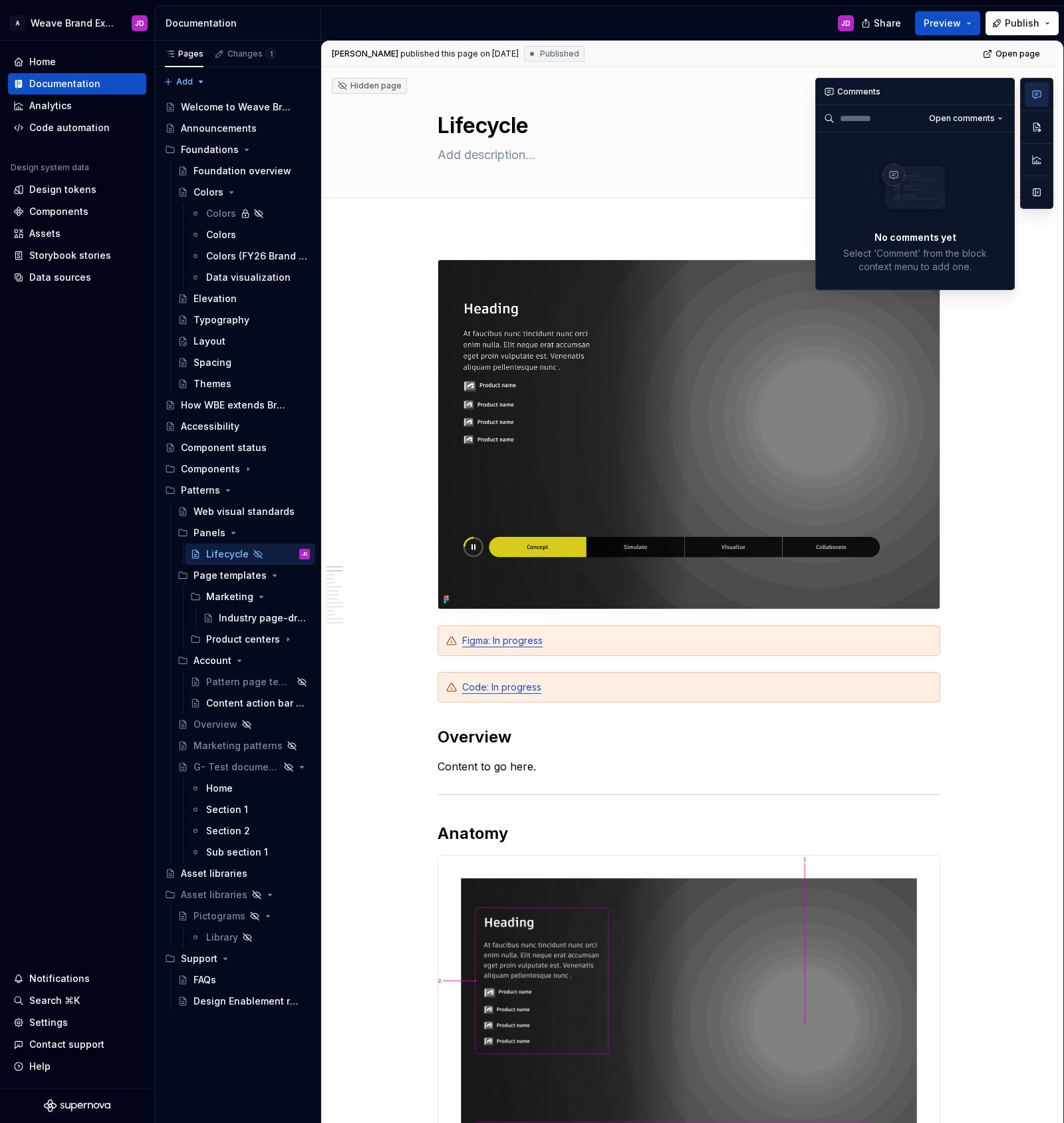
click at [1039, 90] on icon "button" at bounding box center [1037, 94] width 11 height 11
click at [1005, 91] on button "button" at bounding box center [1000, 92] width 19 height 19
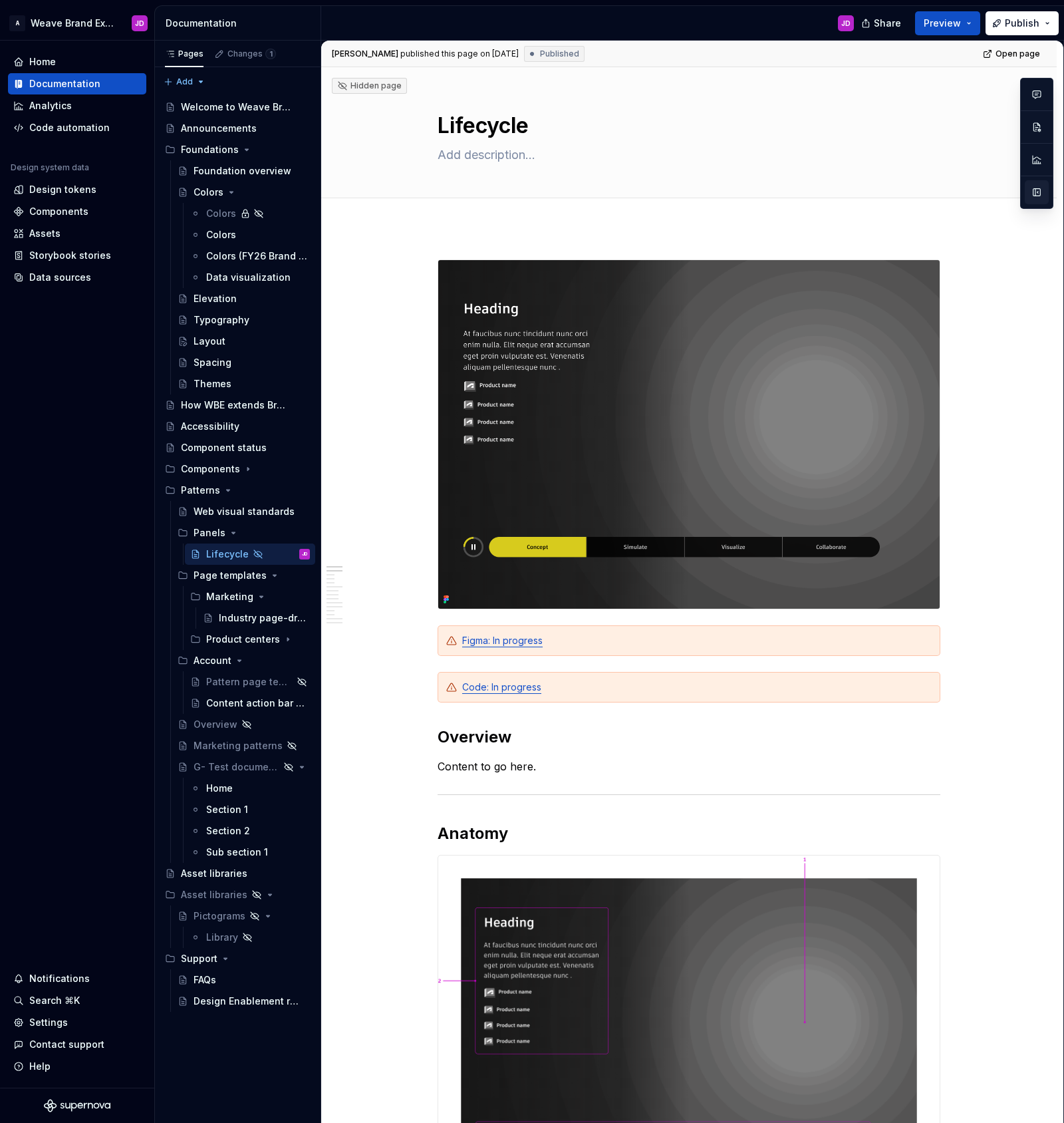
click at [1033, 196] on button "button" at bounding box center [1037, 192] width 24 height 24
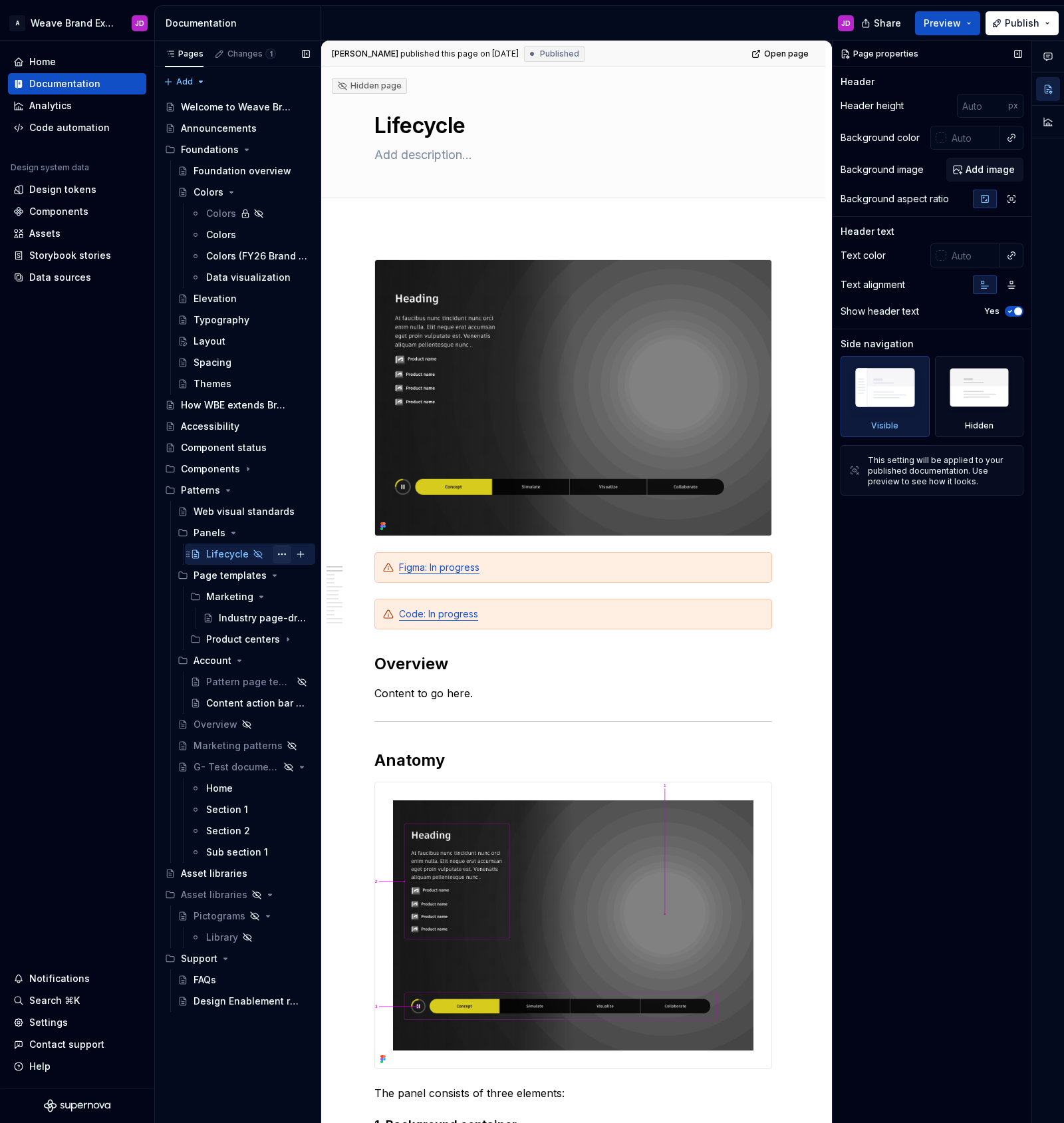
click at [279, 554] on button "Page tree" at bounding box center [282, 554] width 19 height 19
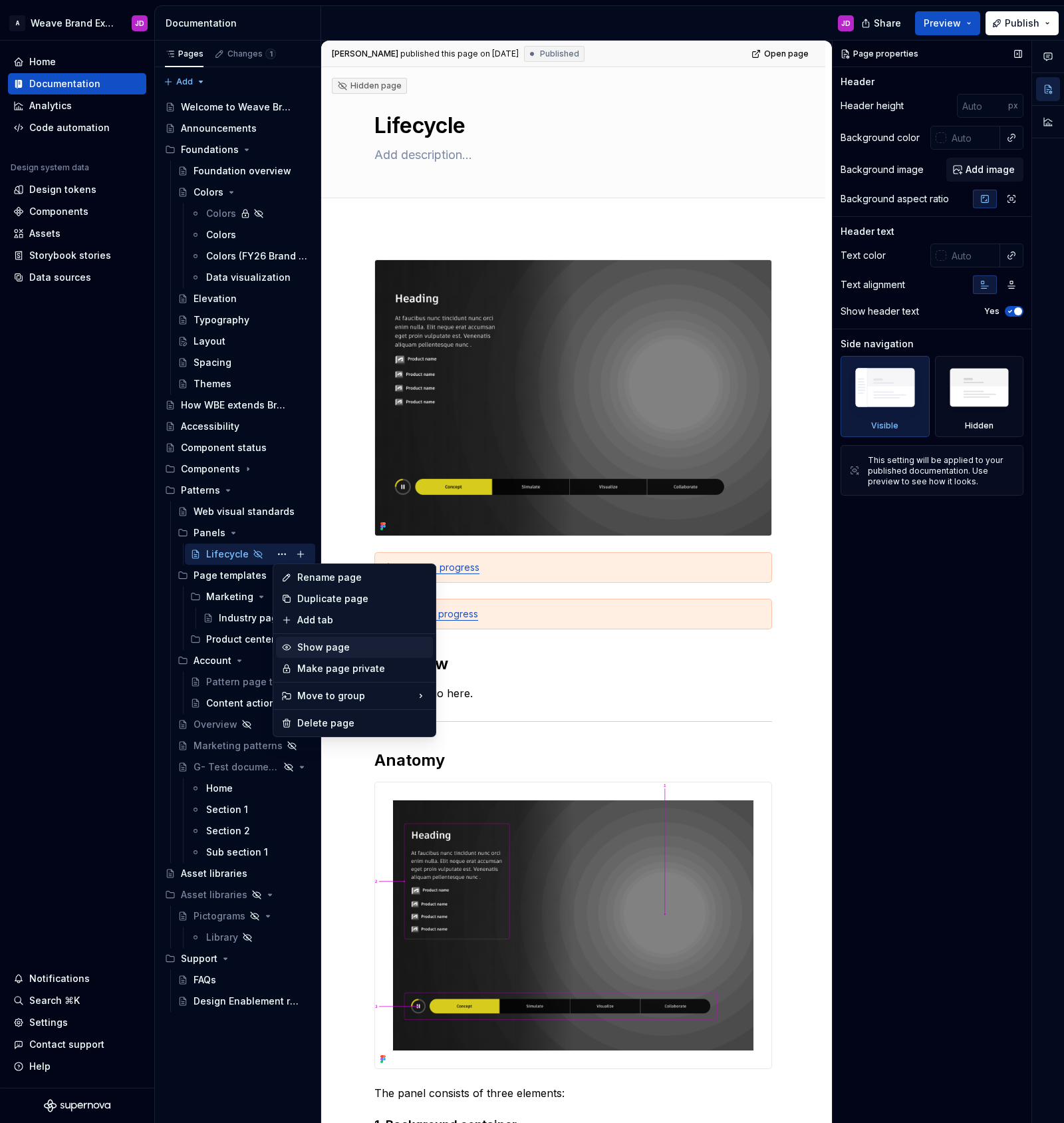
click at [343, 646] on div "Show page" at bounding box center [363, 647] width 131 height 13
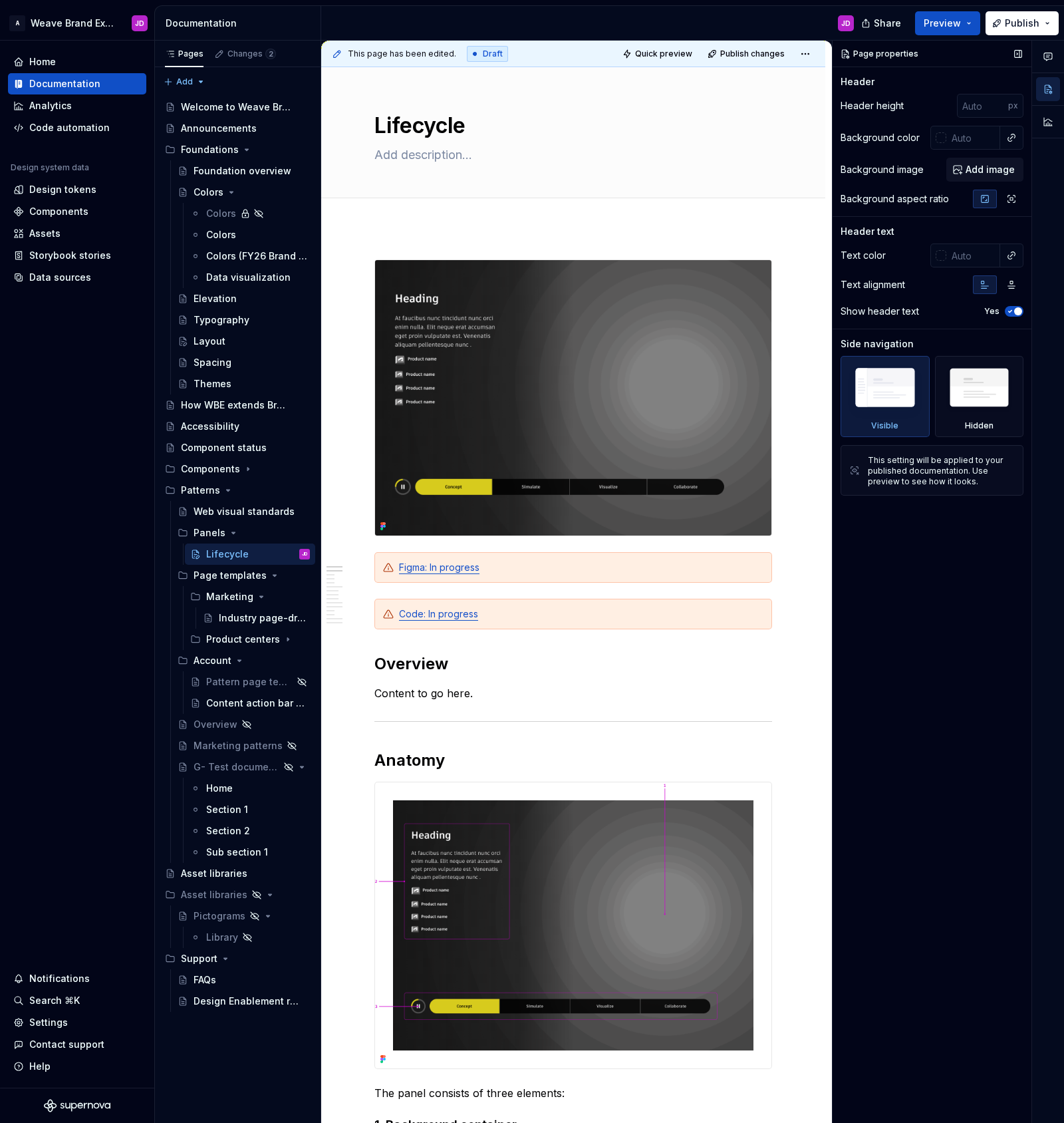
click at [883, 54] on div "Page properties" at bounding box center [881, 54] width 88 height 19
click at [679, 53] on span "Quick preview" at bounding box center [663, 54] width 57 height 11
click at [981, 1090] on span "Open page" at bounding box center [994, 1091] width 45 height 11
click at [94, 211] on div "Components" at bounding box center [77, 212] width 128 height 13
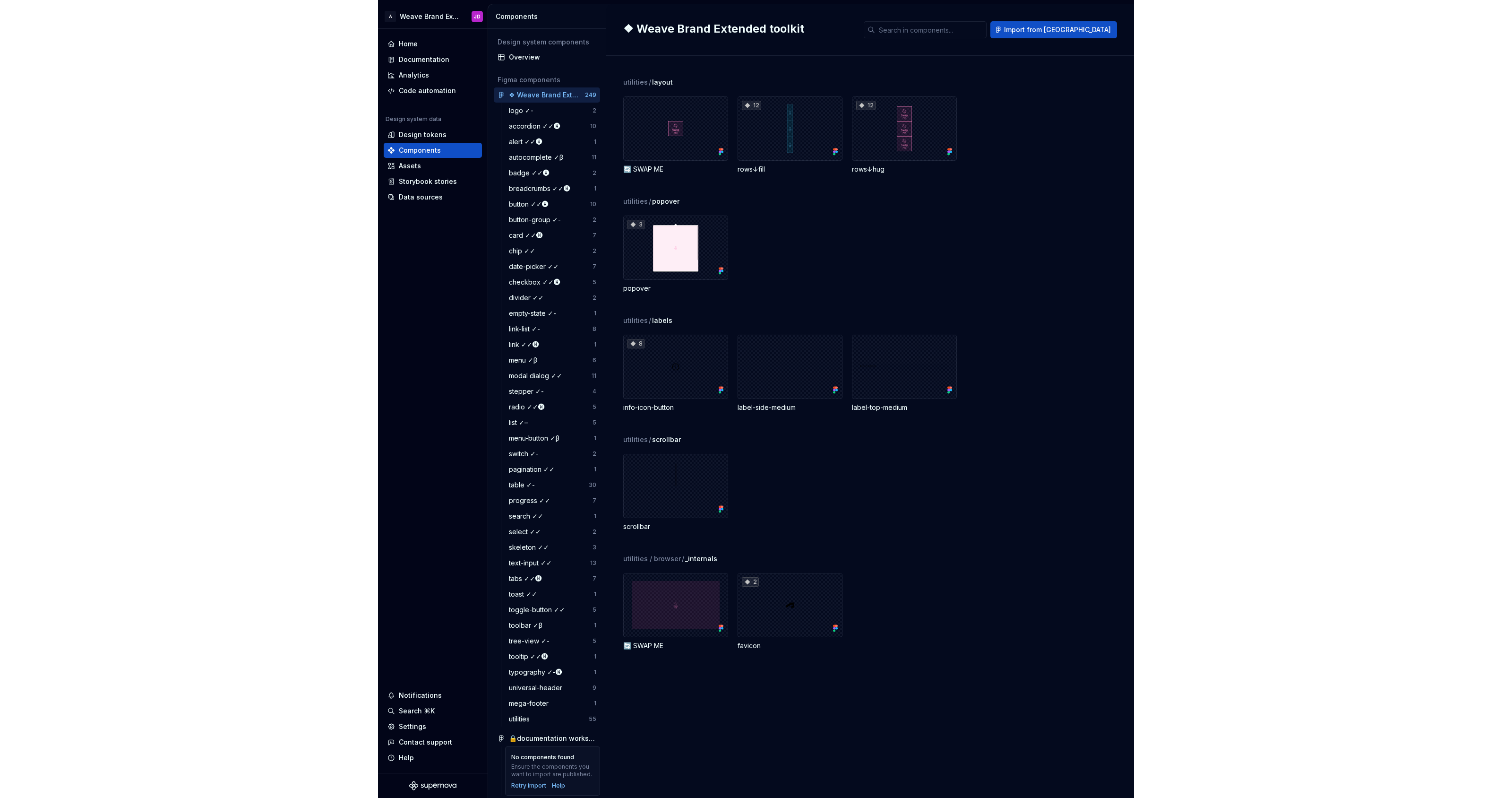
scroll to position [12646, 0]
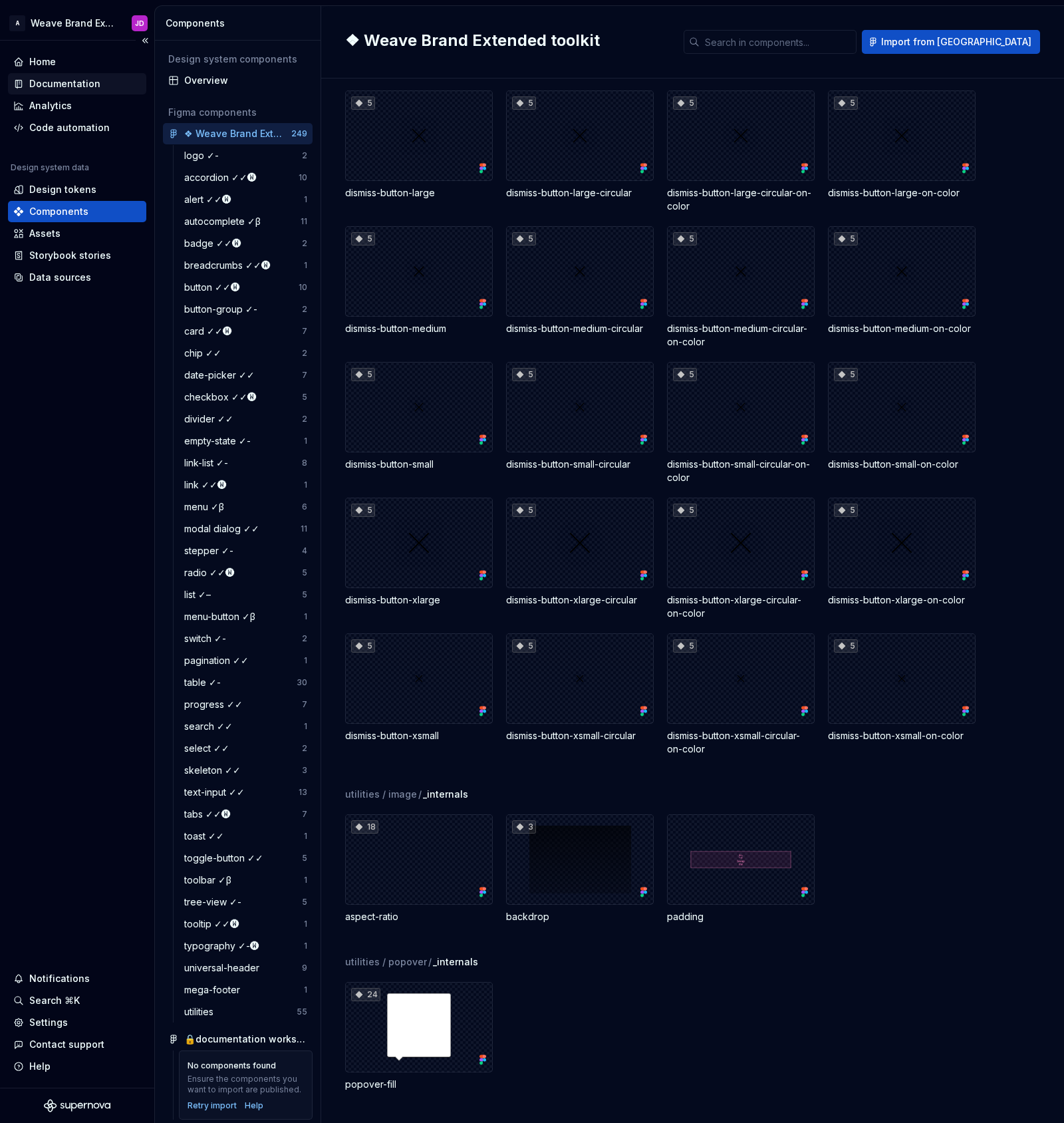
click at [62, 84] on div "Documentation" at bounding box center [64, 83] width 71 height 13
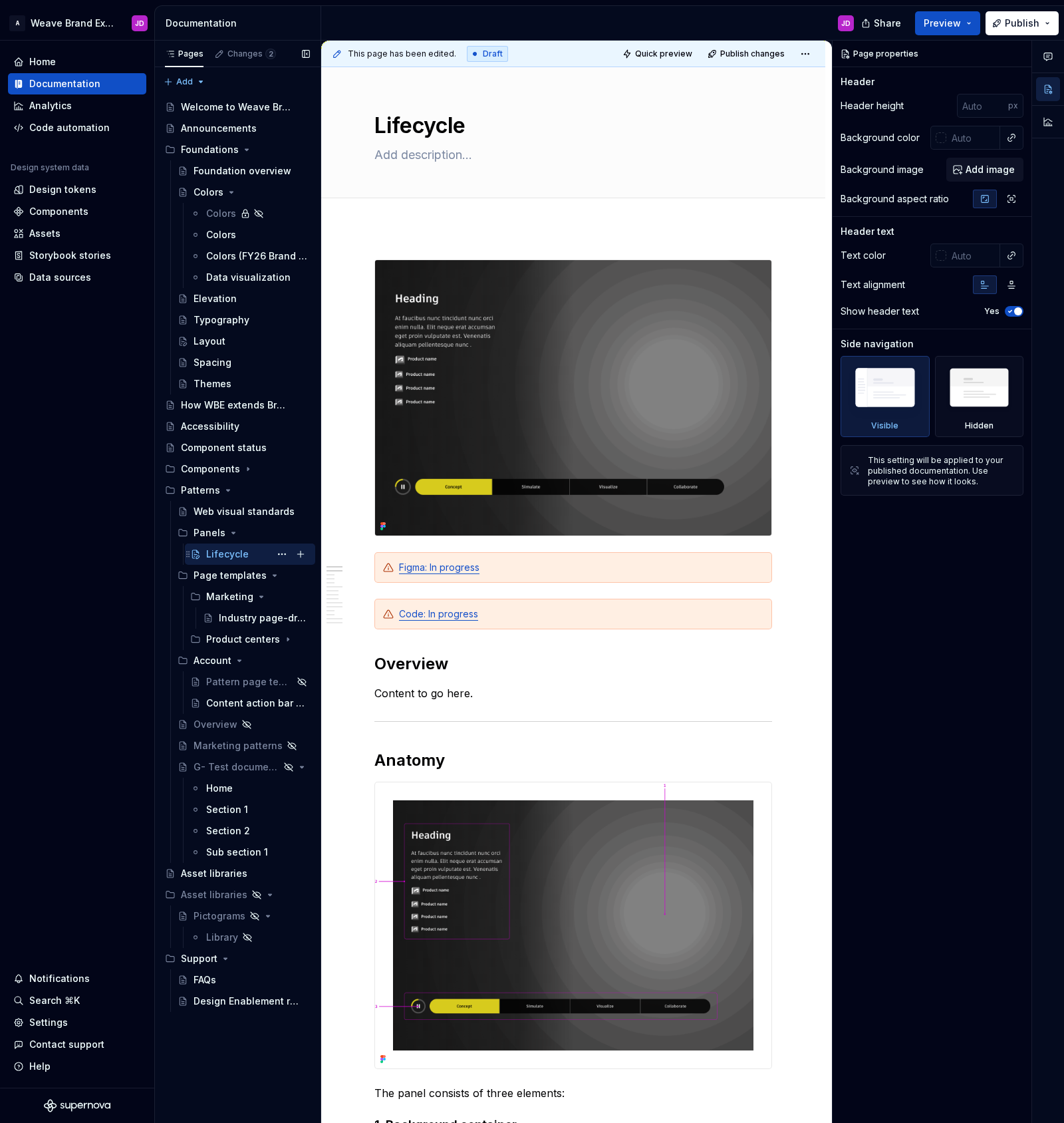
click at [235, 557] on div "Lifecycle" at bounding box center [228, 554] width 43 height 13
click at [465, 130] on textarea "Lifecycle" at bounding box center [570, 126] width 397 height 32
type textarea "*"
type textarea "Lifecycle-"
type textarea "*"
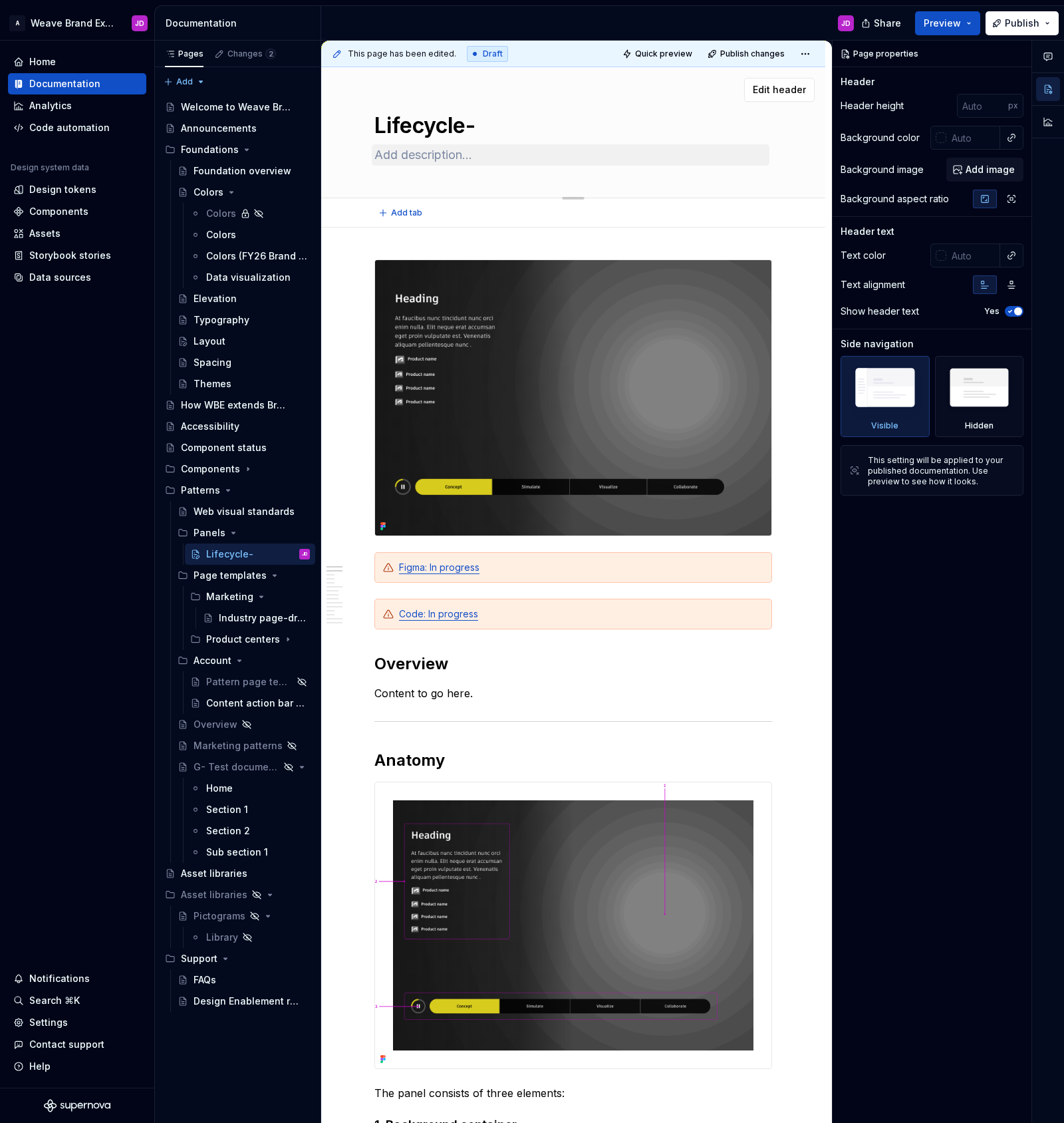
type textarea "Lifecycle-d"
type textarea "*"
type textarea "Lifecycle-dr"
type textarea "*"
type textarea "Lifecycle-dra"
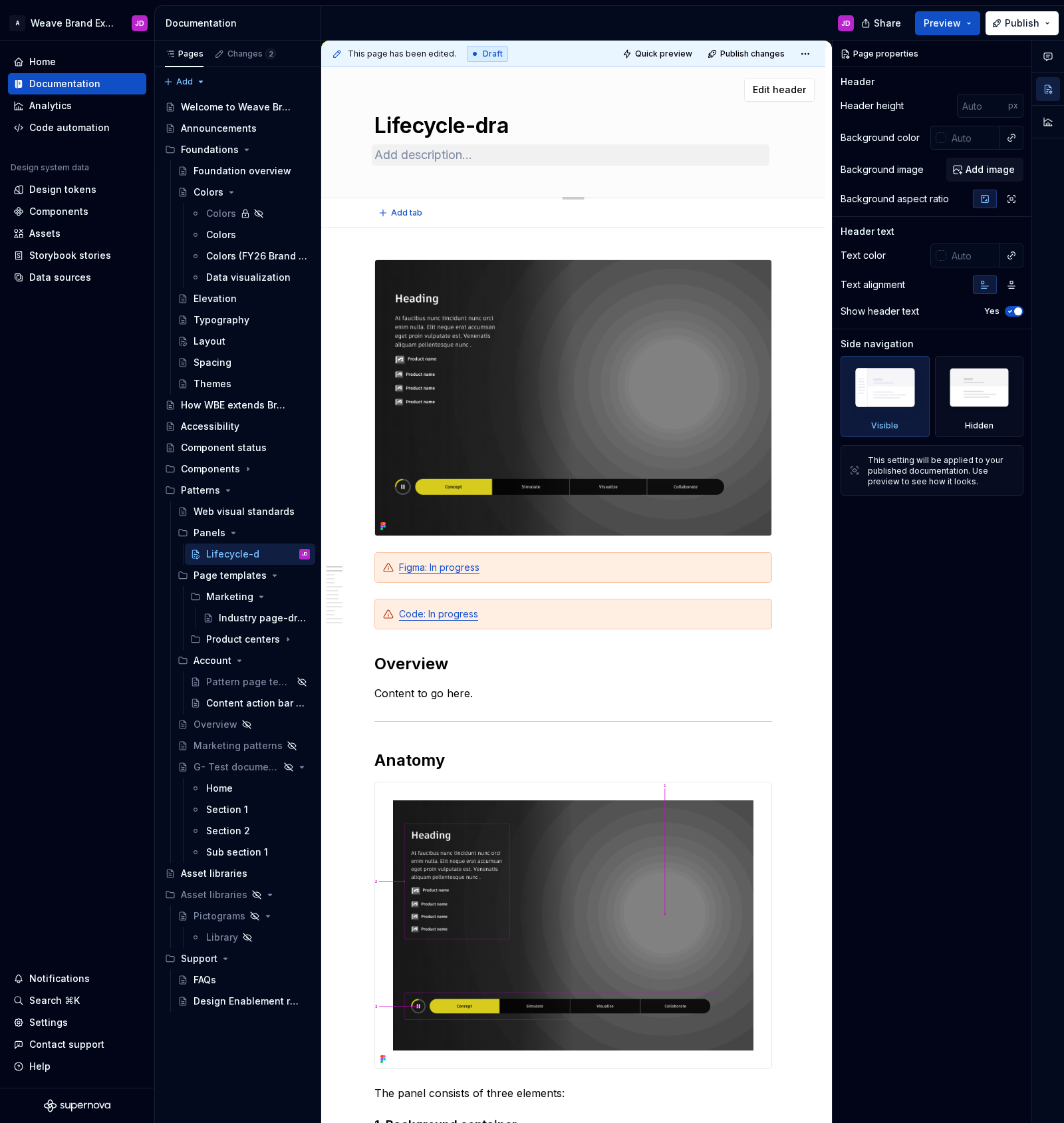
type textarea "*"
type textarea "Lifecycle-draf"
type textarea "*"
type textarea "Lifecycle-draft"
type textarea "*"
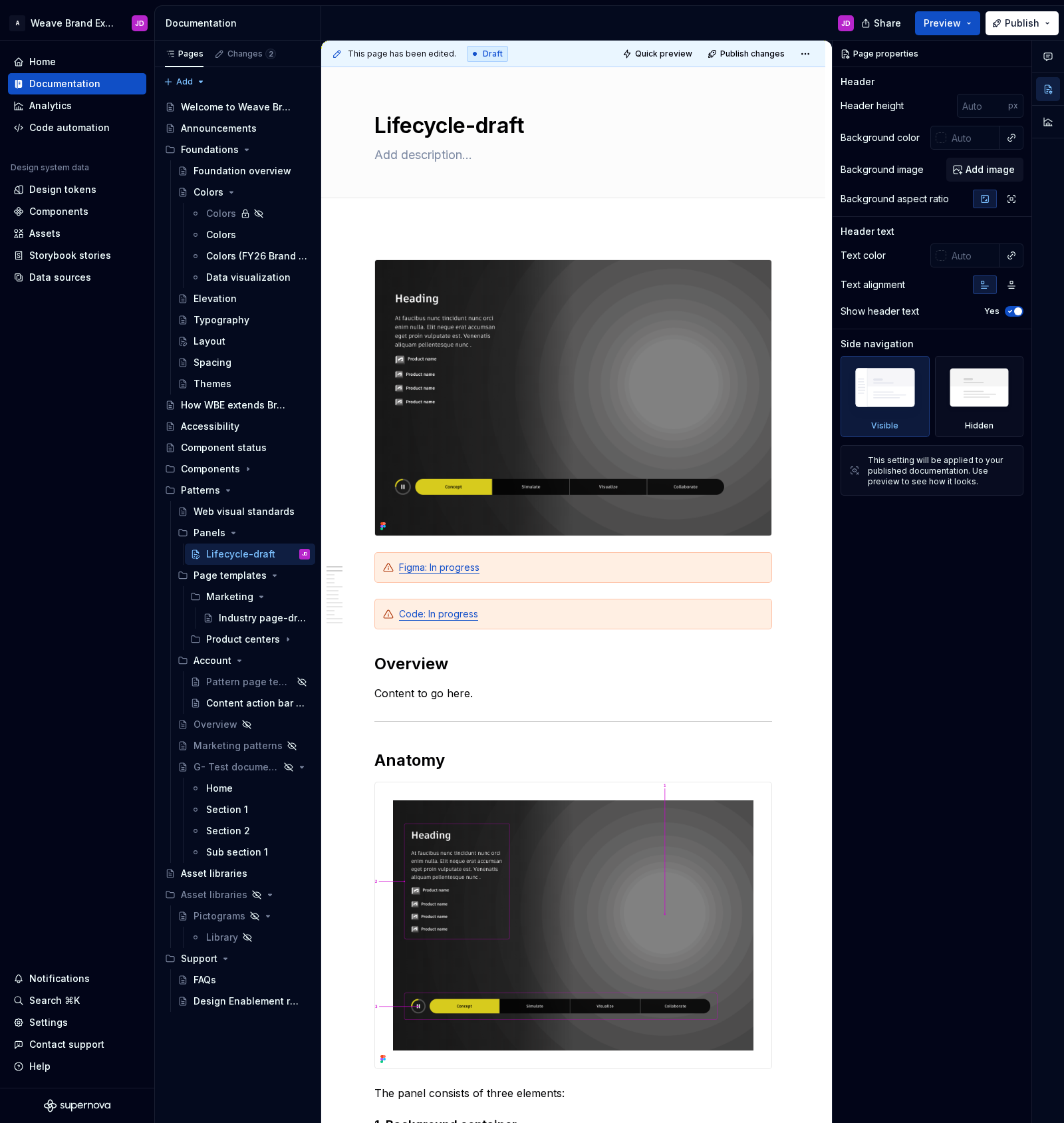
type textarea "Lifecycle-draft"
click at [810, 52] on html "A Weave Brand Extended JD Home Documentation Analytics Code automation Design s…" at bounding box center [532, 561] width 1064 height 1123
drag, startPoint x: 634, startPoint y: 83, endPoint x: 646, endPoint y: 61, distance: 25.1
click at [637, 77] on html "A Weave Brand Extended JD Home Documentation Analytics Code automation Design s…" at bounding box center [532, 561] width 1064 height 1123
type textarea "*"
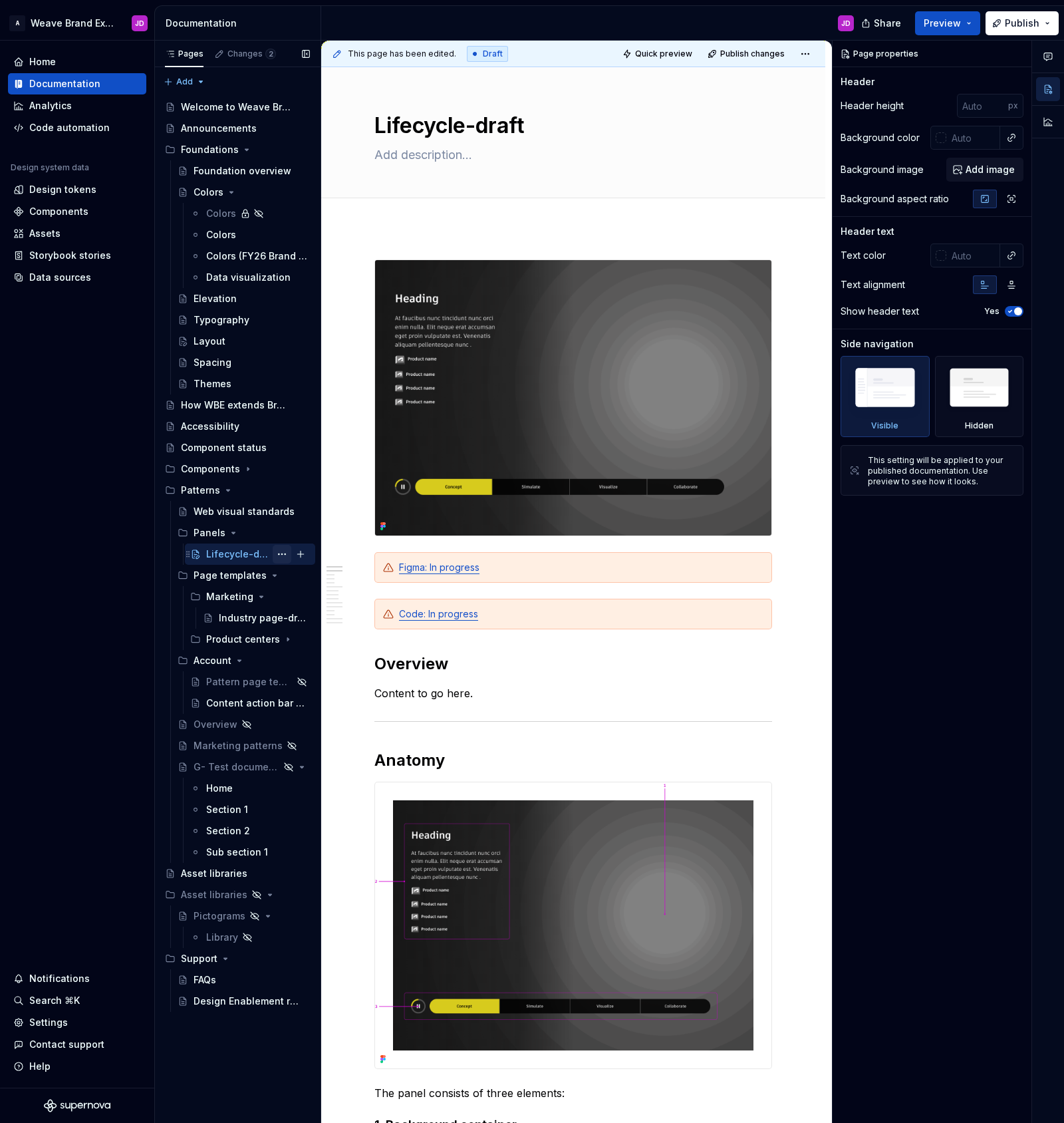
click at [281, 554] on button "Page tree" at bounding box center [282, 554] width 19 height 19
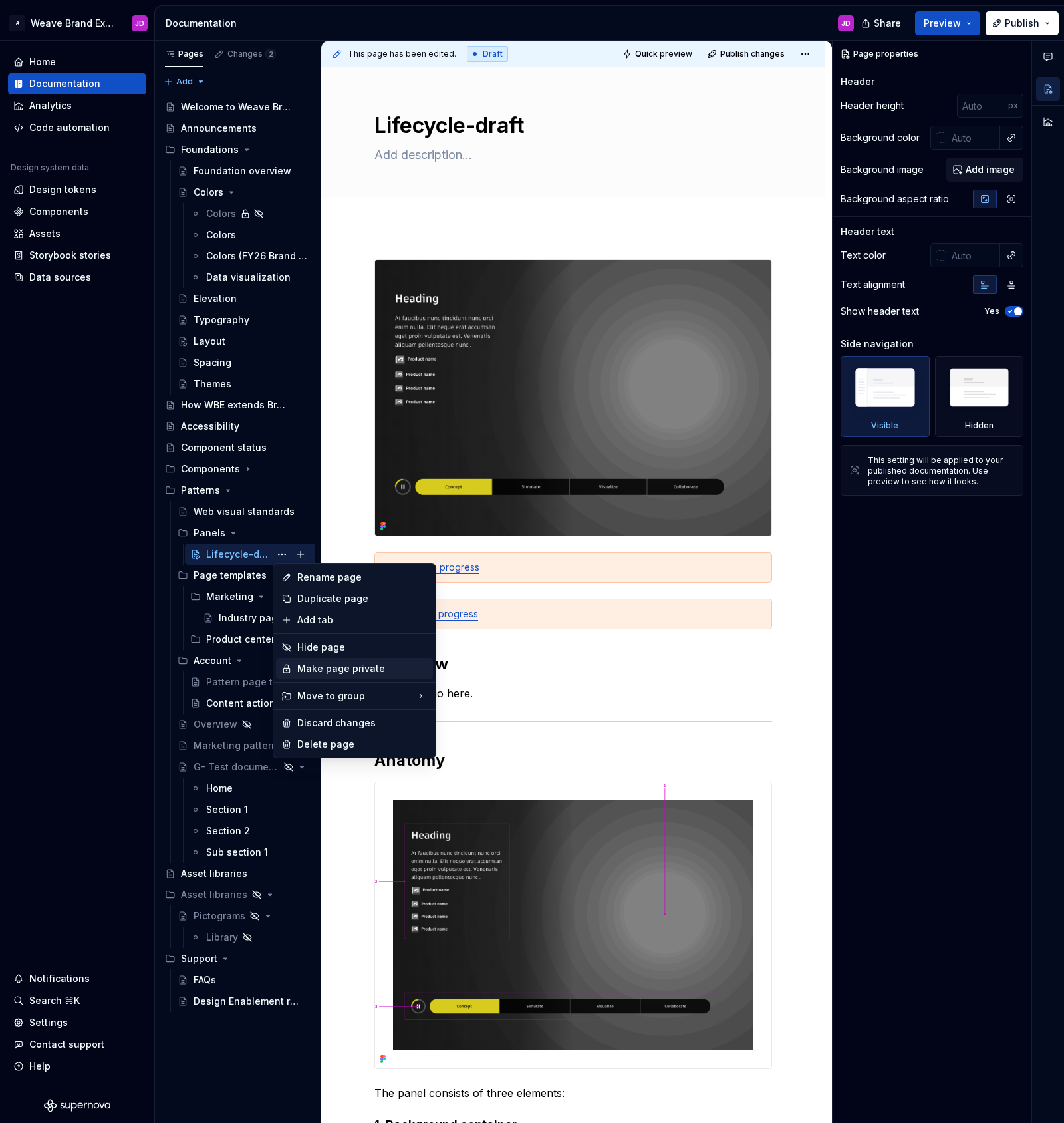
click at [317, 669] on div "Make page private" at bounding box center [363, 669] width 131 height 13
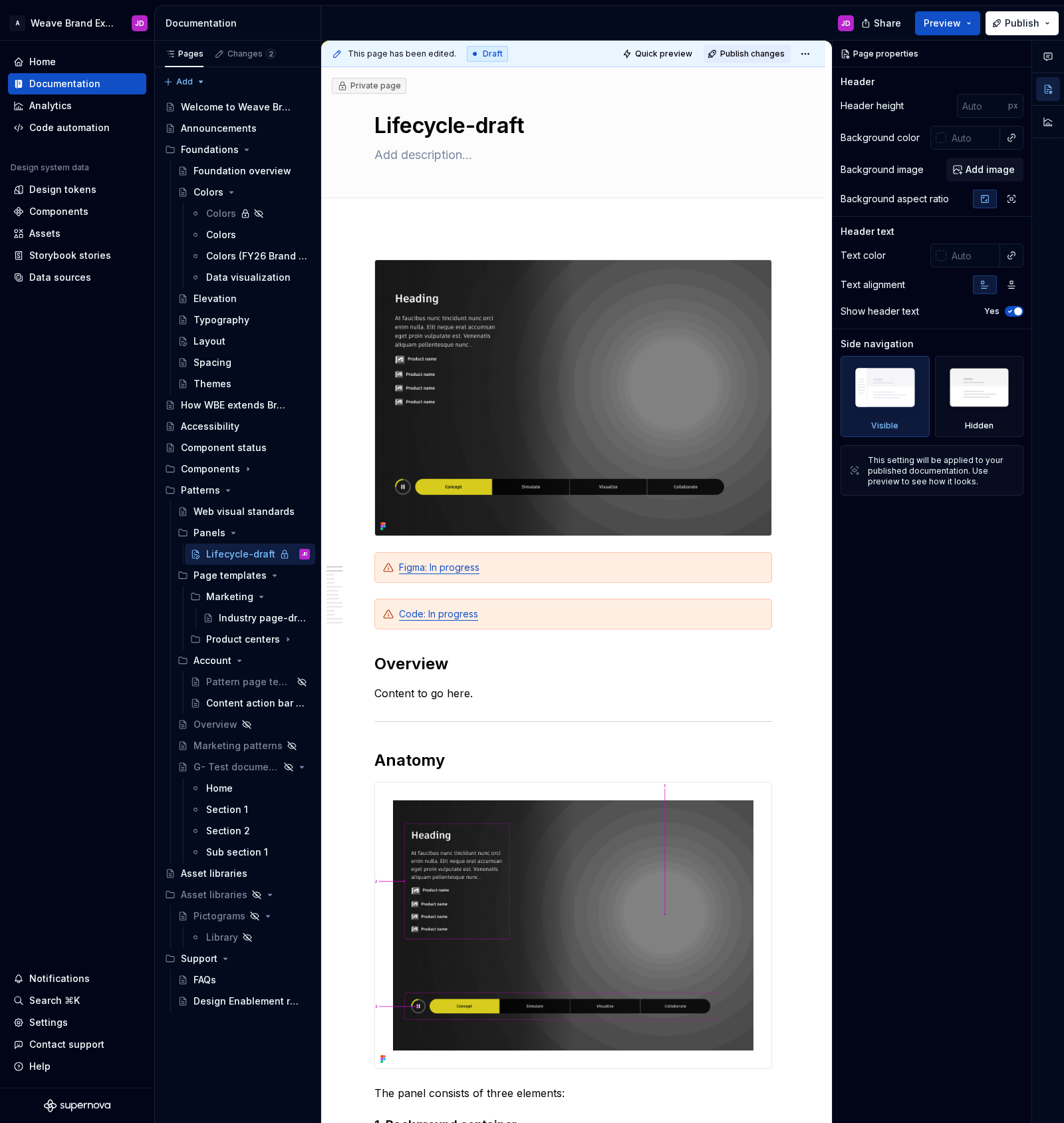
click at [745, 50] on span "Publish changes" at bounding box center [753, 54] width 64 height 11
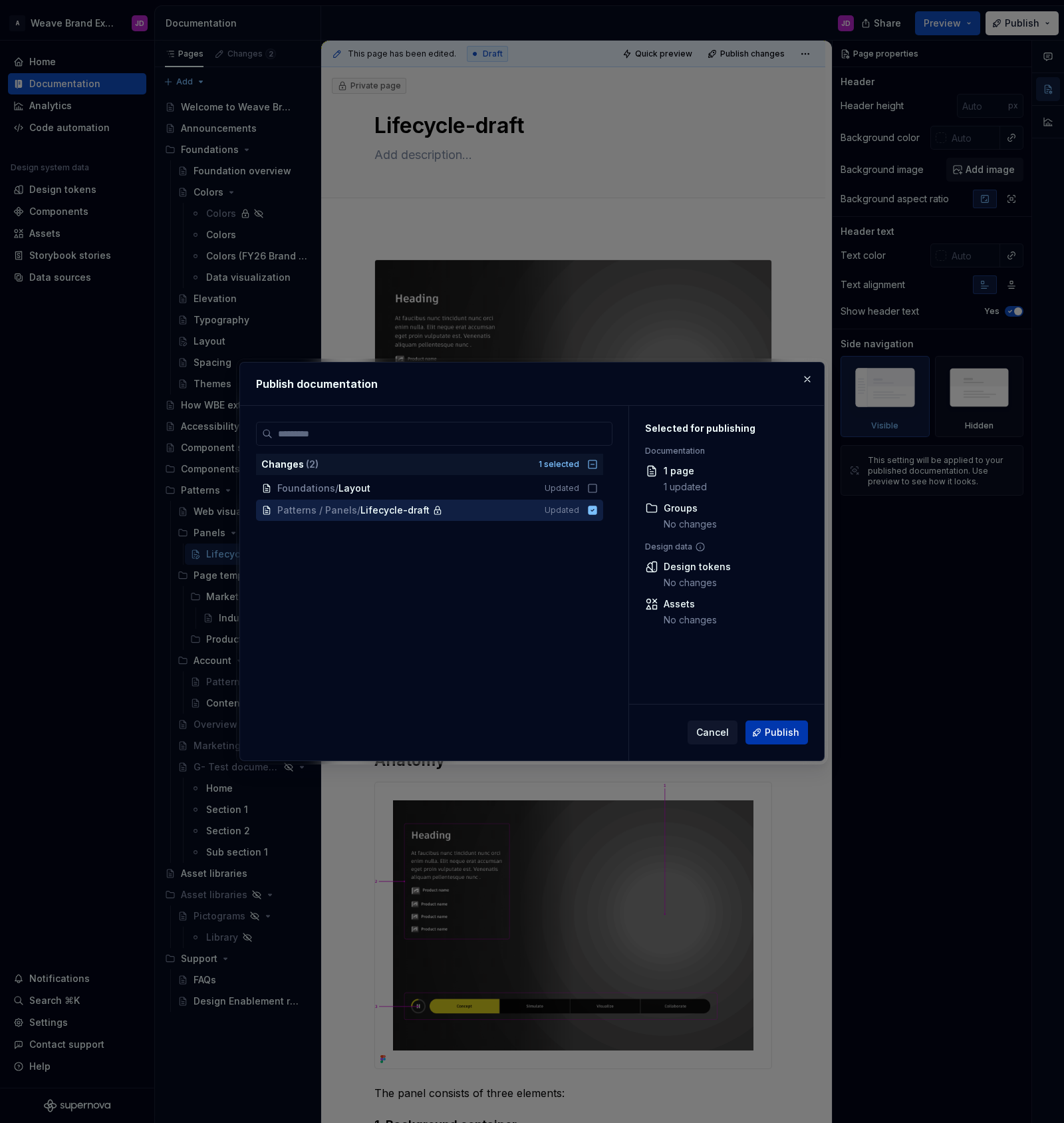
click at [772, 730] on span "Publish" at bounding box center [782, 732] width 35 height 13
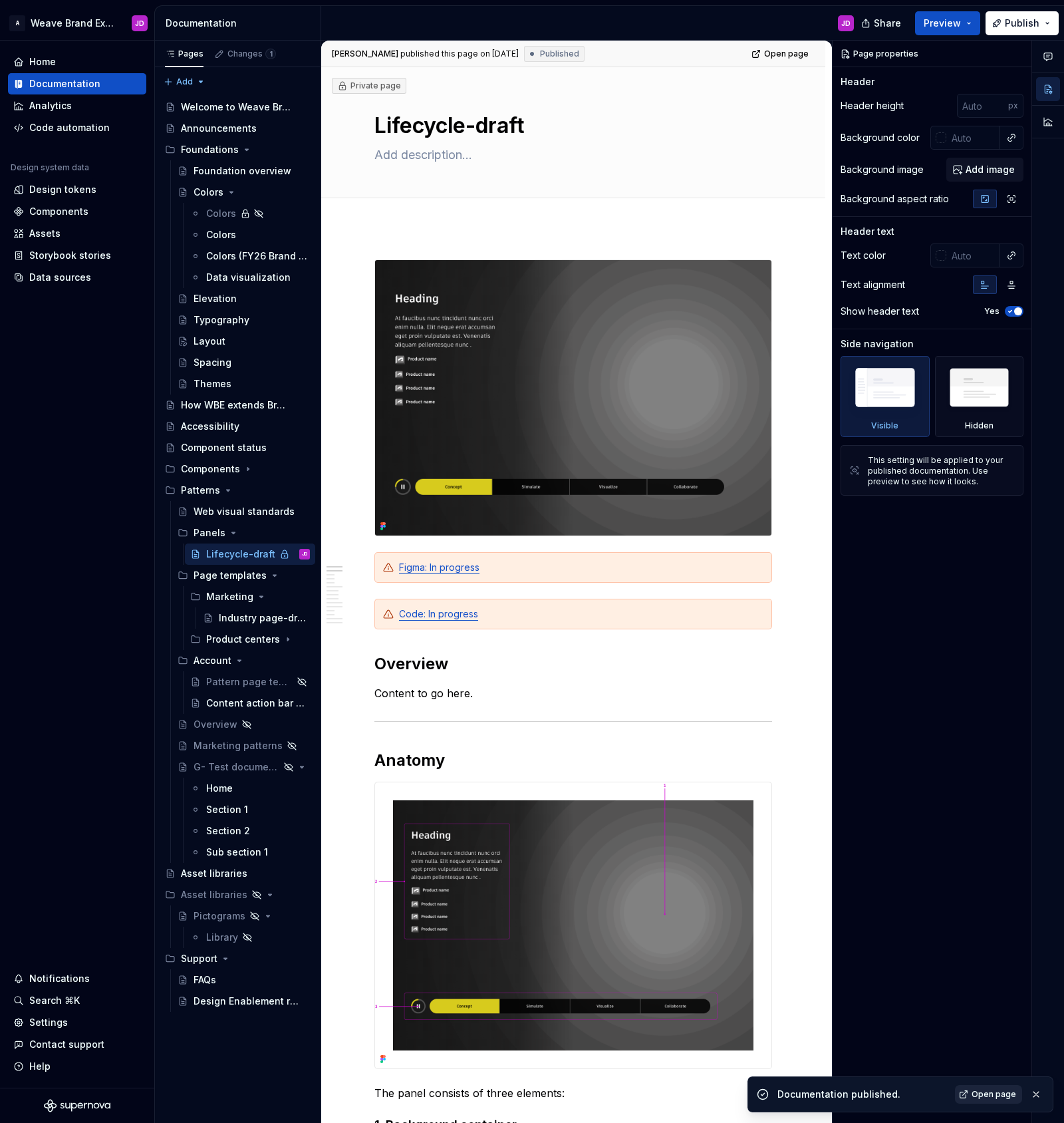
click at [981, 1093] on span "Open page" at bounding box center [994, 1094] width 45 height 11
type textarea "*"
